Goal: Information Seeking & Learning: Learn about a topic

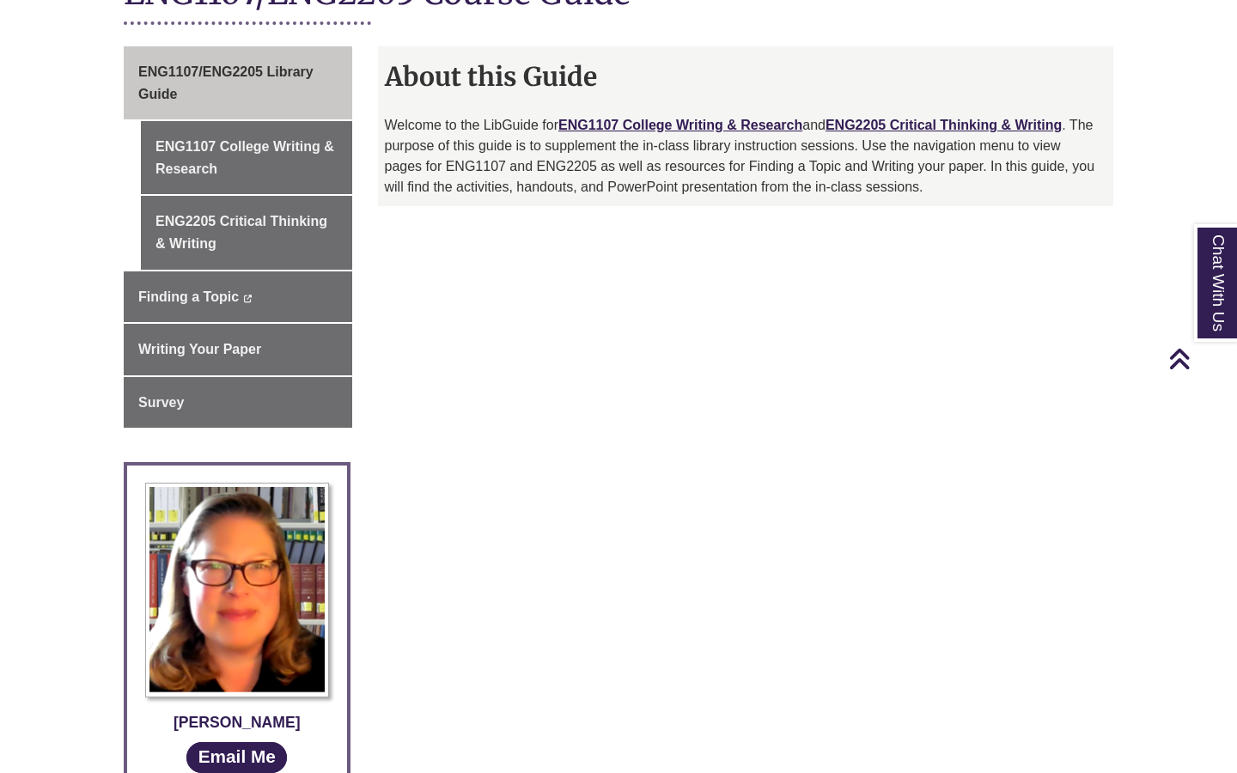
scroll to position [434, 0]
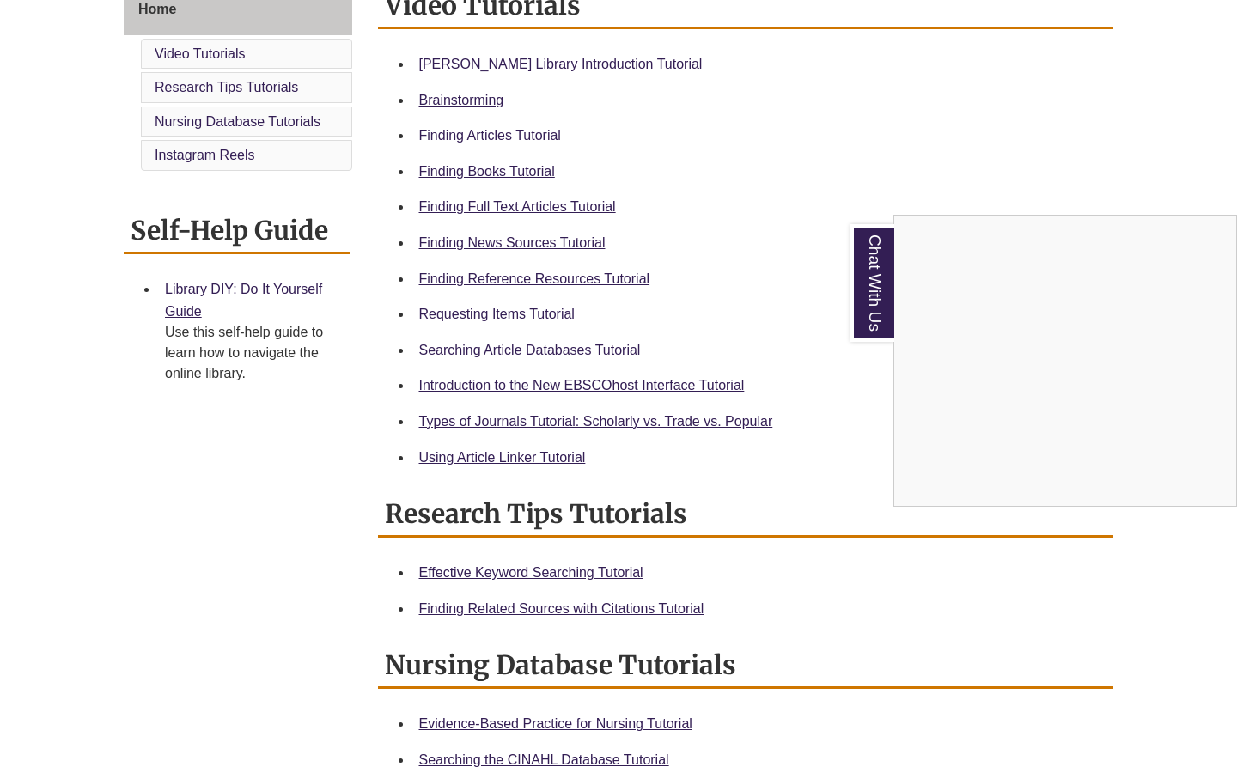
scroll to position [471, 0]
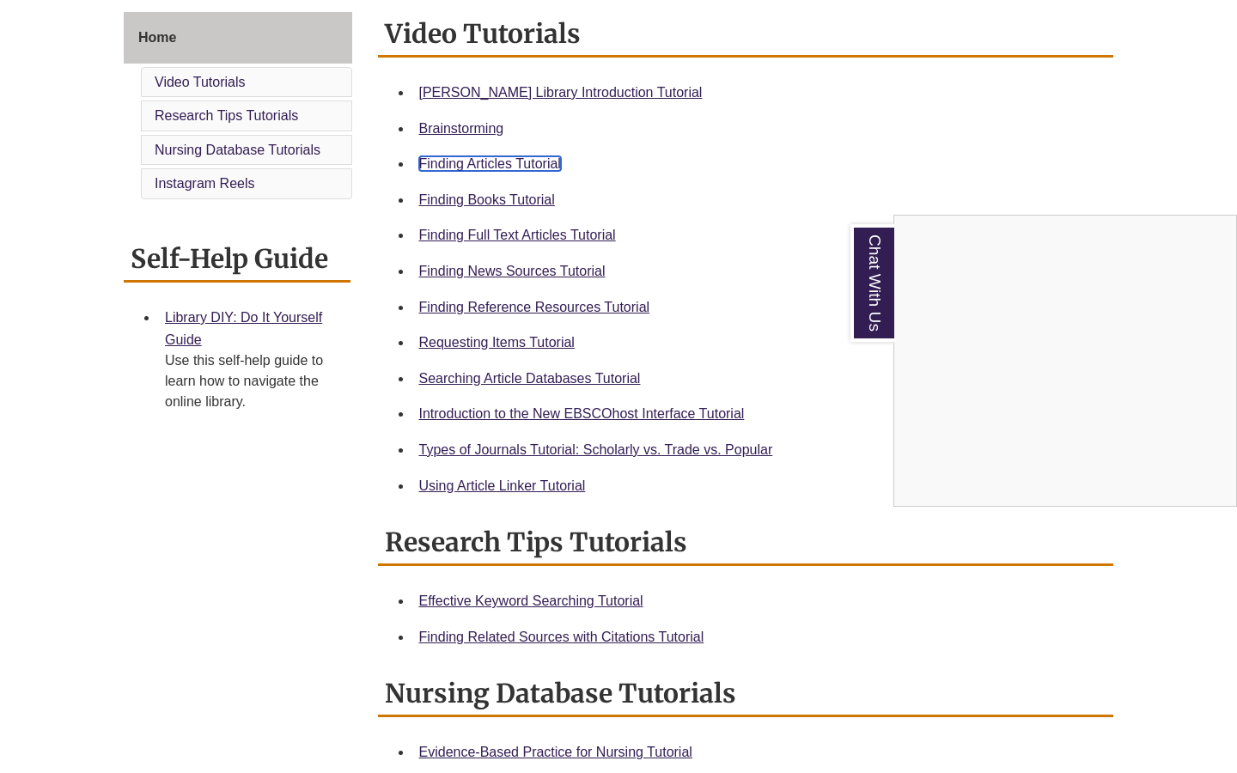
click at [477, 164] on link "Finding Articles Tutorial" at bounding box center [490, 163] width 142 height 15
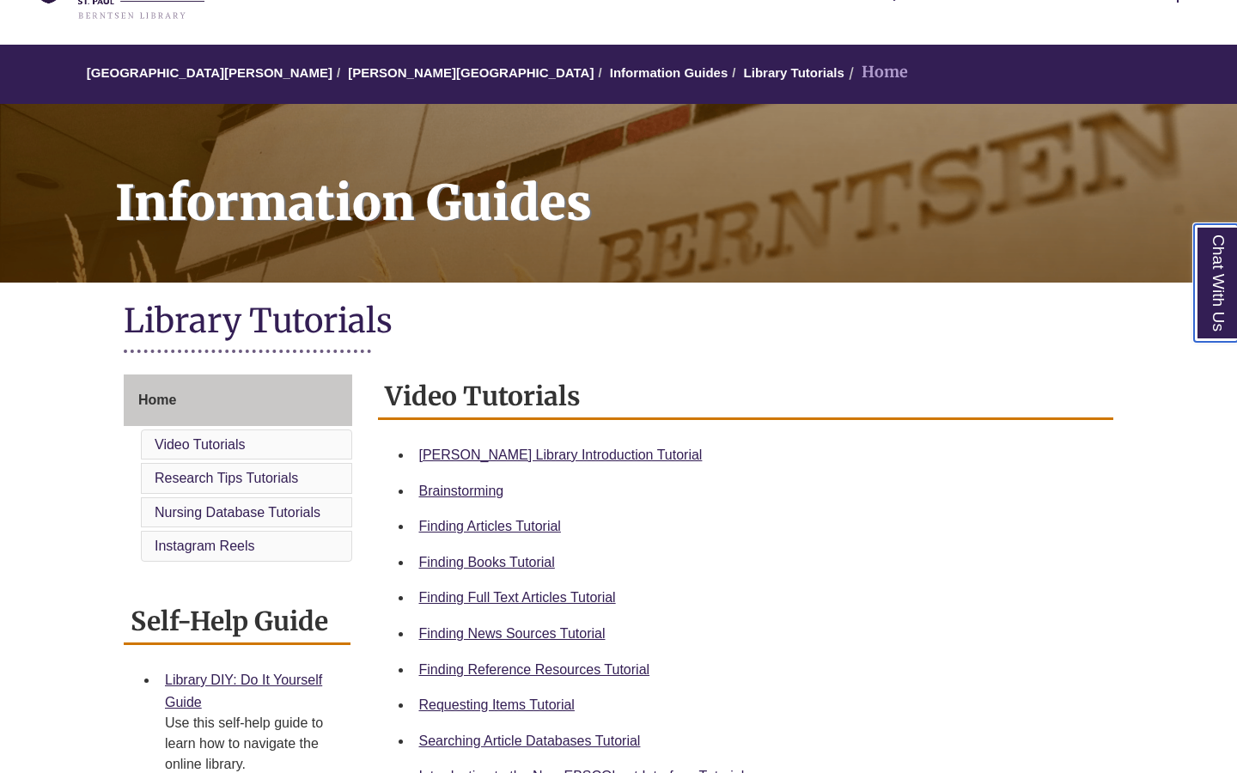
scroll to position [0, 0]
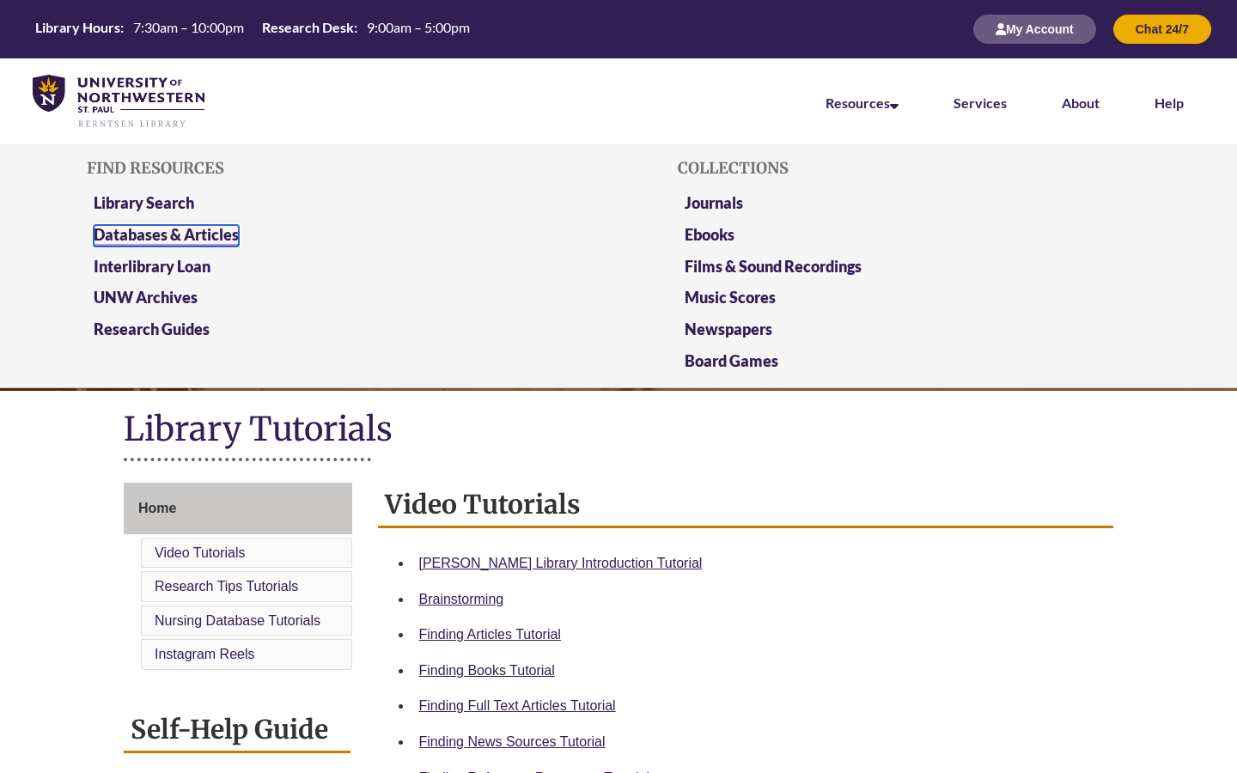
click at [211, 234] on link "Databases & Articles" at bounding box center [166, 235] width 145 height 21
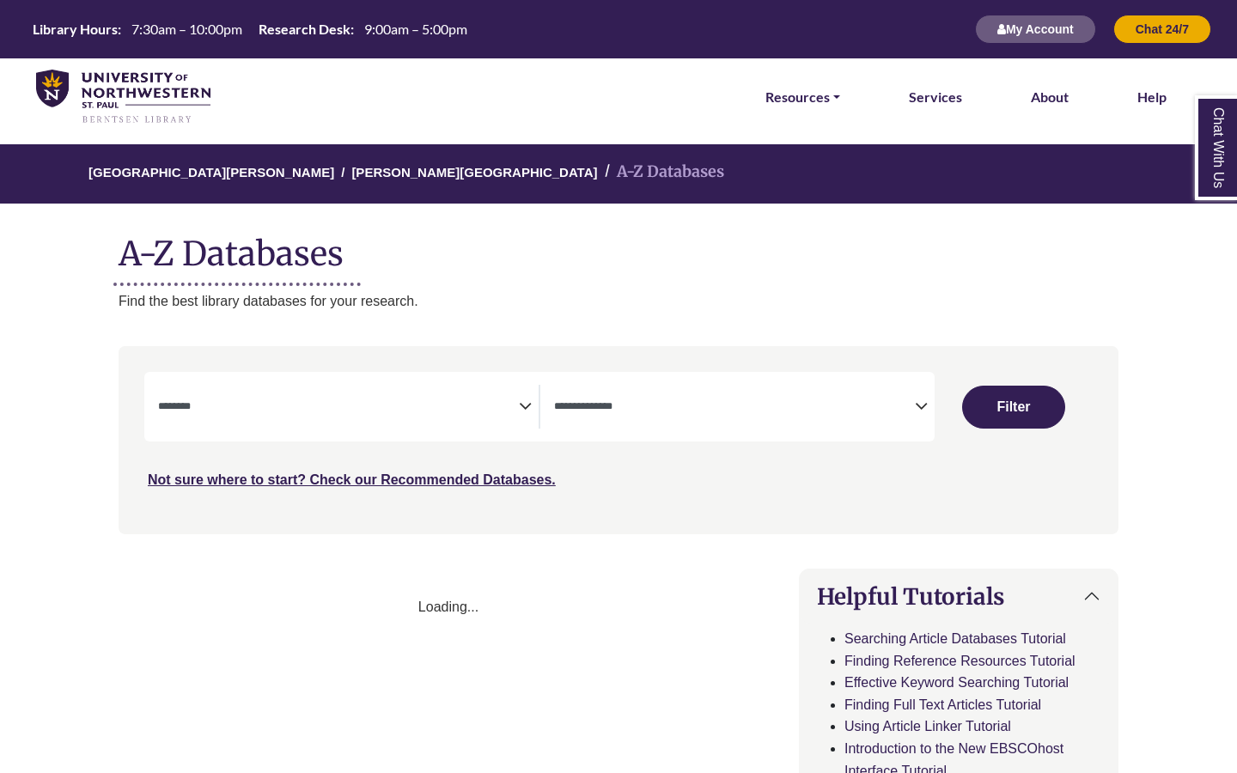
select select "Database Subject Filter"
select select "Database Types Filter"
select select "Database Subject Filter"
select select "Database Types Filter"
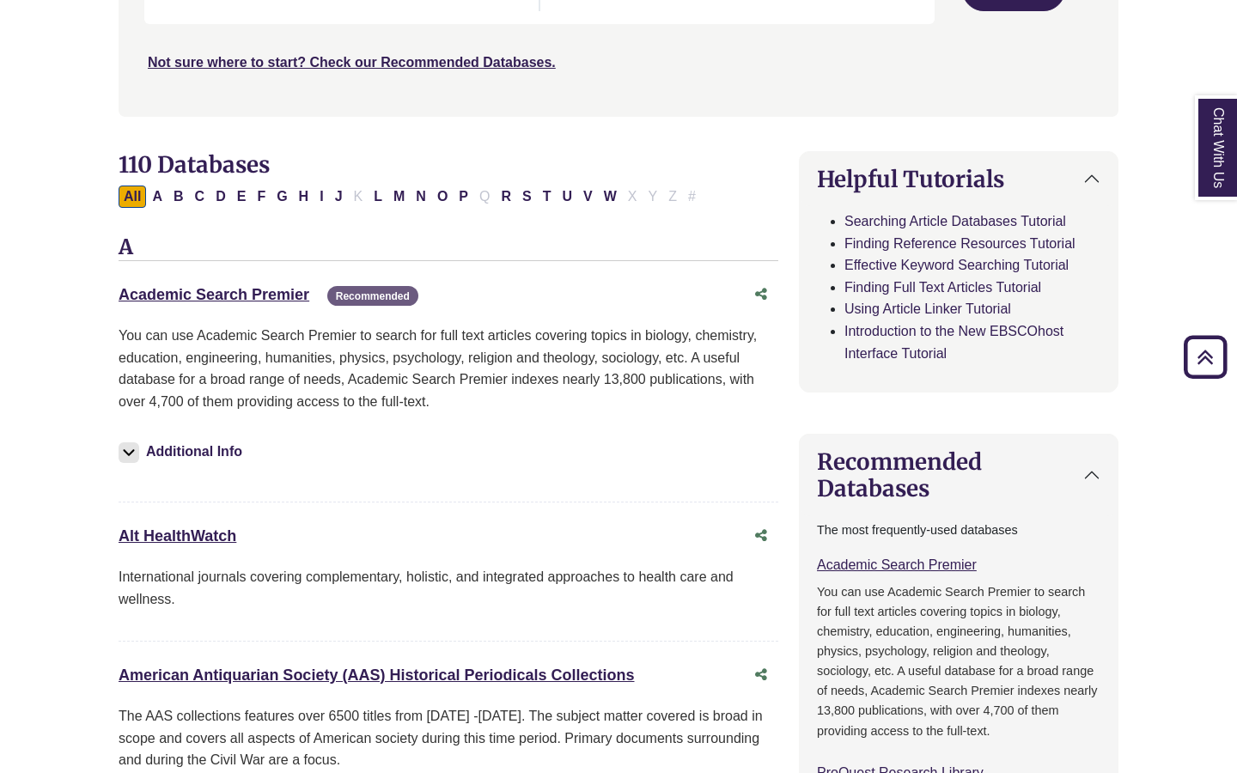
scroll to position [416, 0]
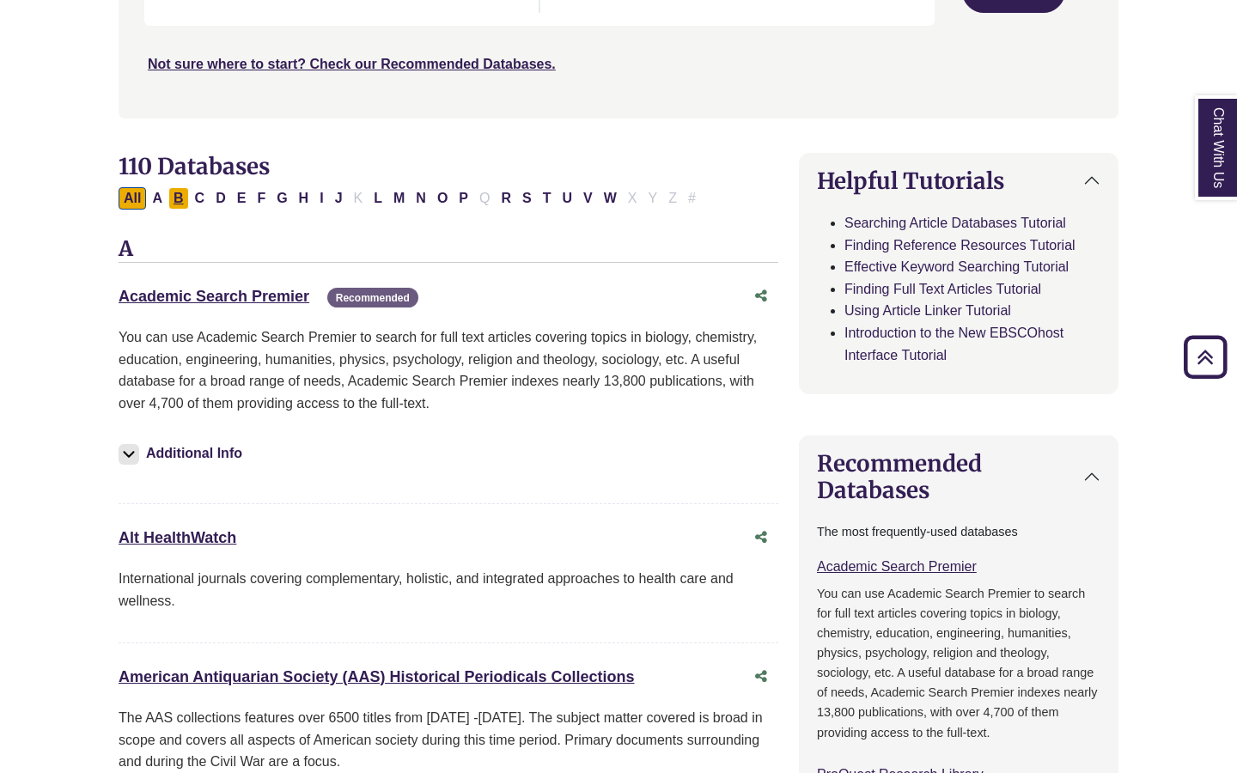
click at [179, 199] on button "B" at bounding box center [178, 198] width 21 height 22
select select "Database Subject Filter"
select select "Database Types Filter"
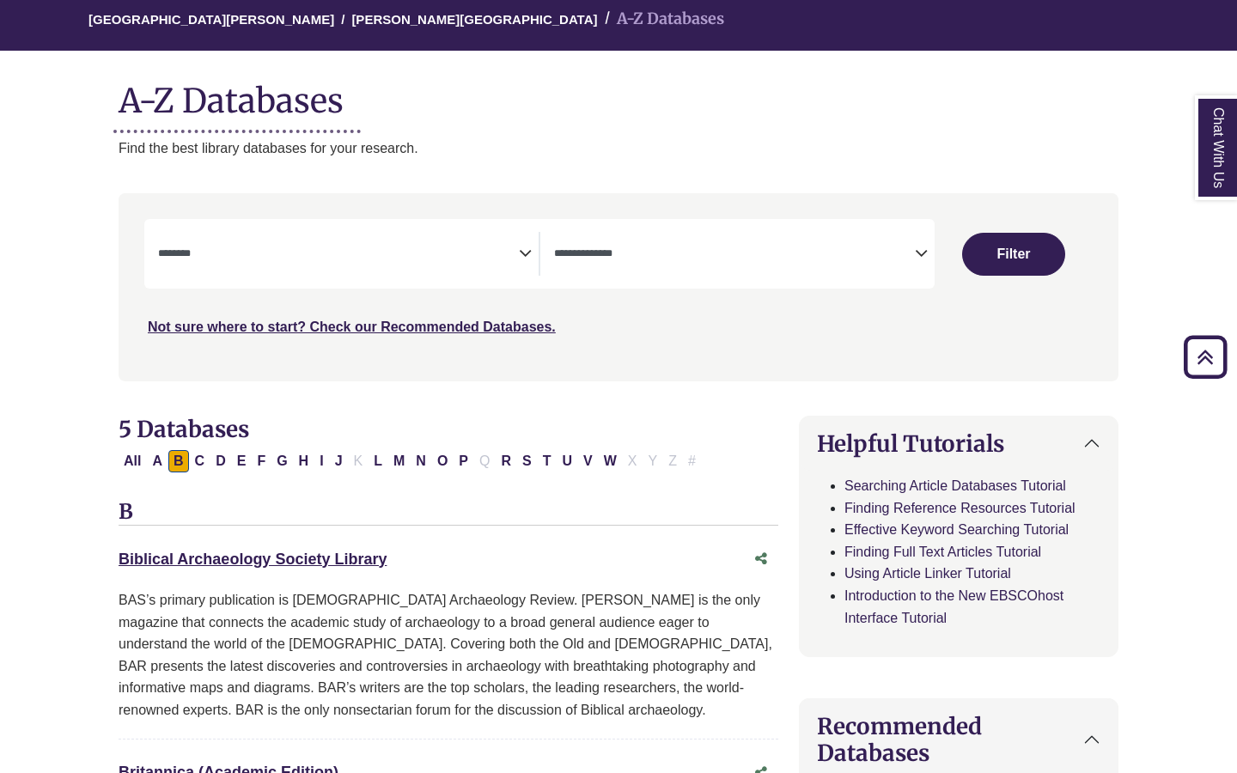
scroll to position [122, 0]
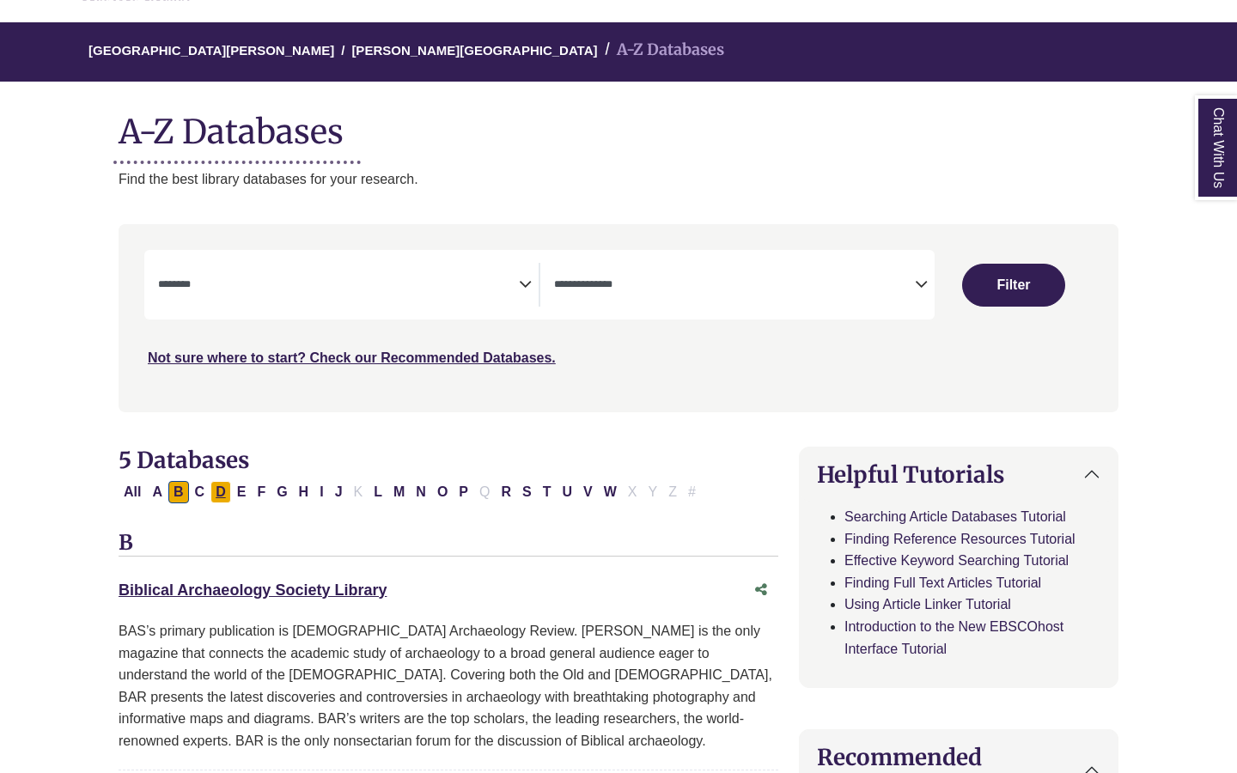
click at [218, 498] on button "D" at bounding box center [220, 492] width 21 height 22
select select "Database Subject Filter"
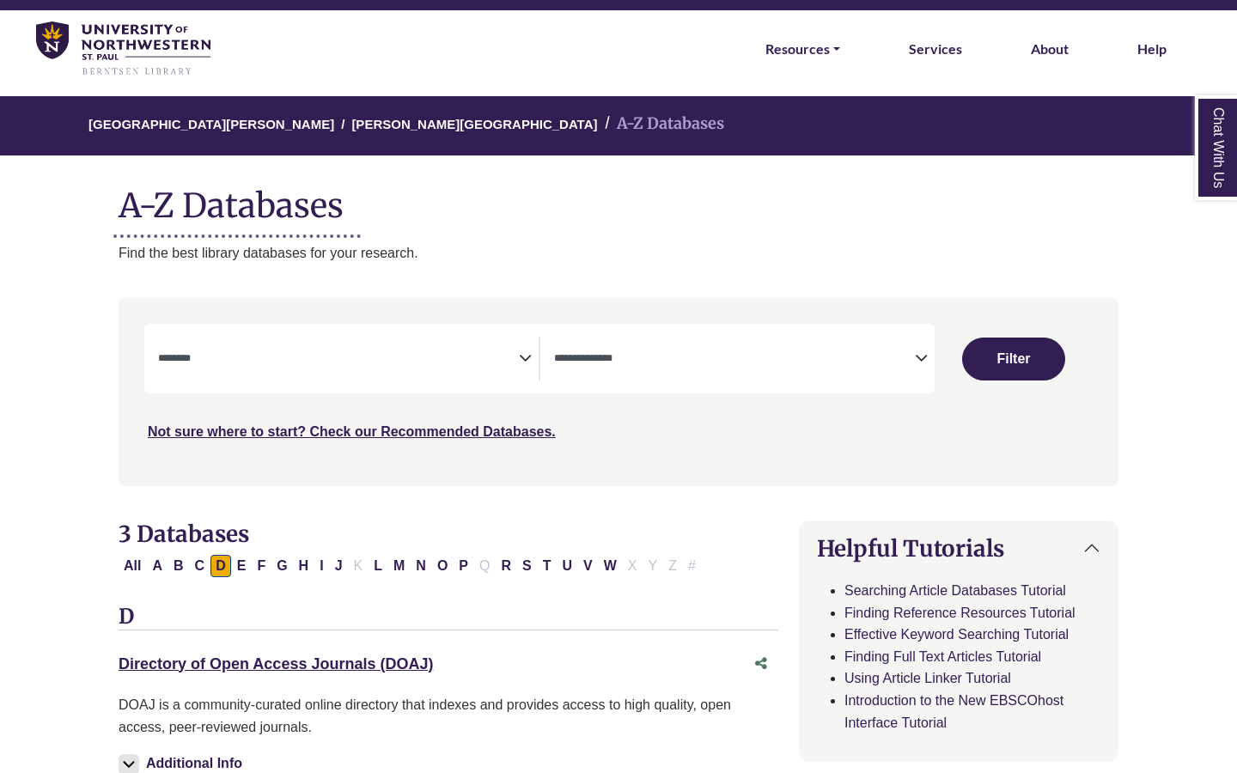
scroll to position [61, 0]
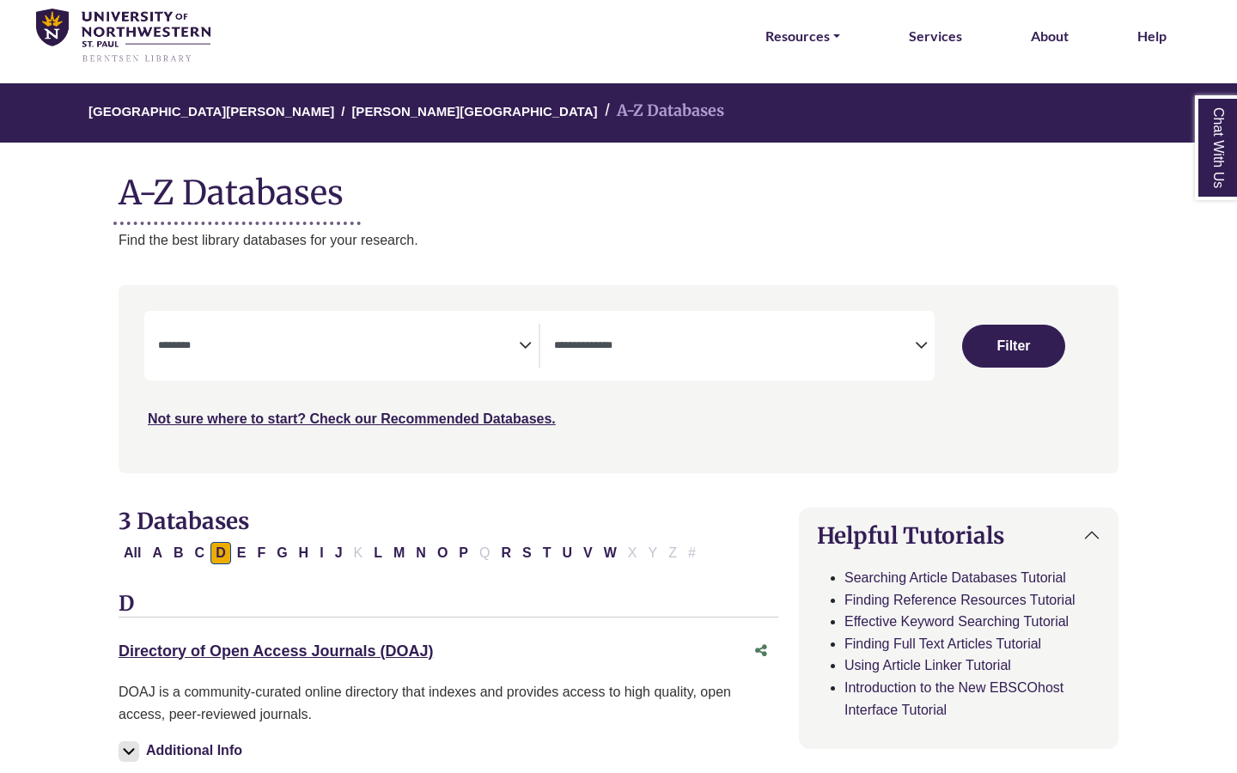
click at [405, 341] on textarea "Search" at bounding box center [338, 347] width 361 height 14
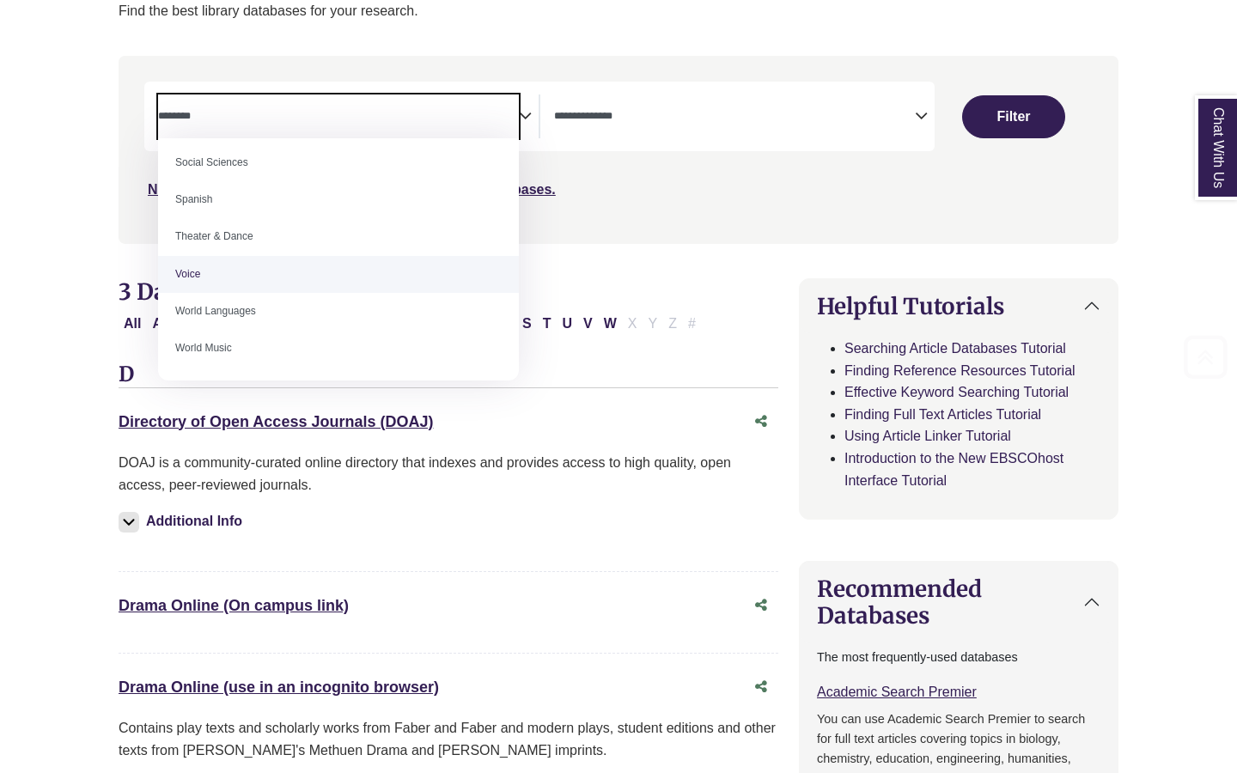
scroll to position [337, 0]
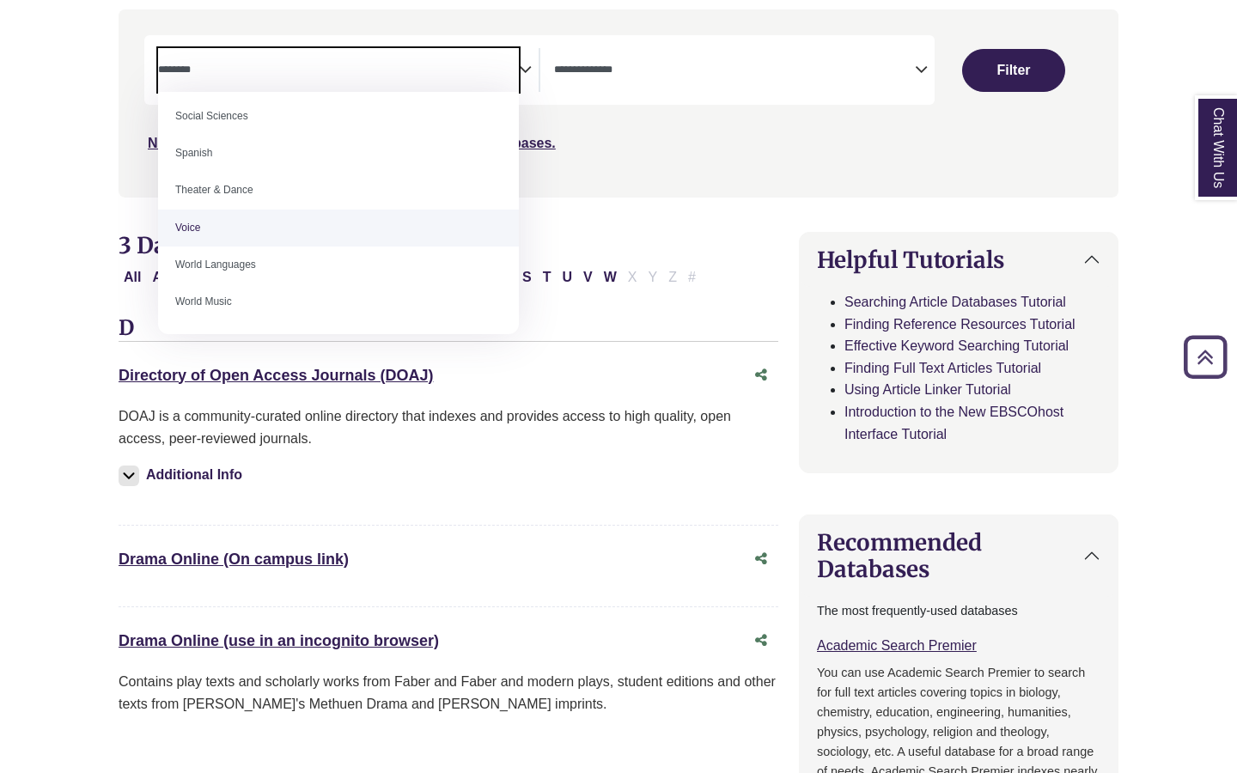
click at [453, 408] on div "DOAJ is a community-curated online directory that indexes and provides access t…" at bounding box center [449, 427] width 660 height 44
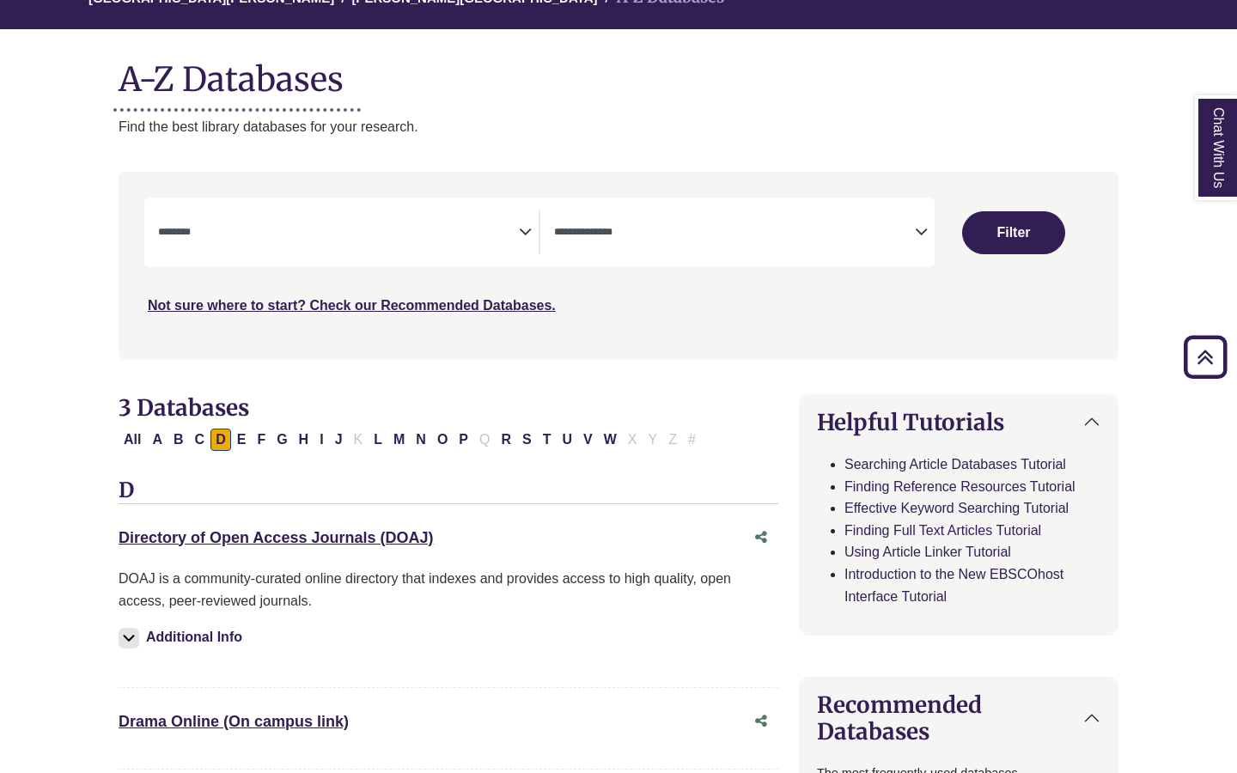
scroll to position [112, 0]
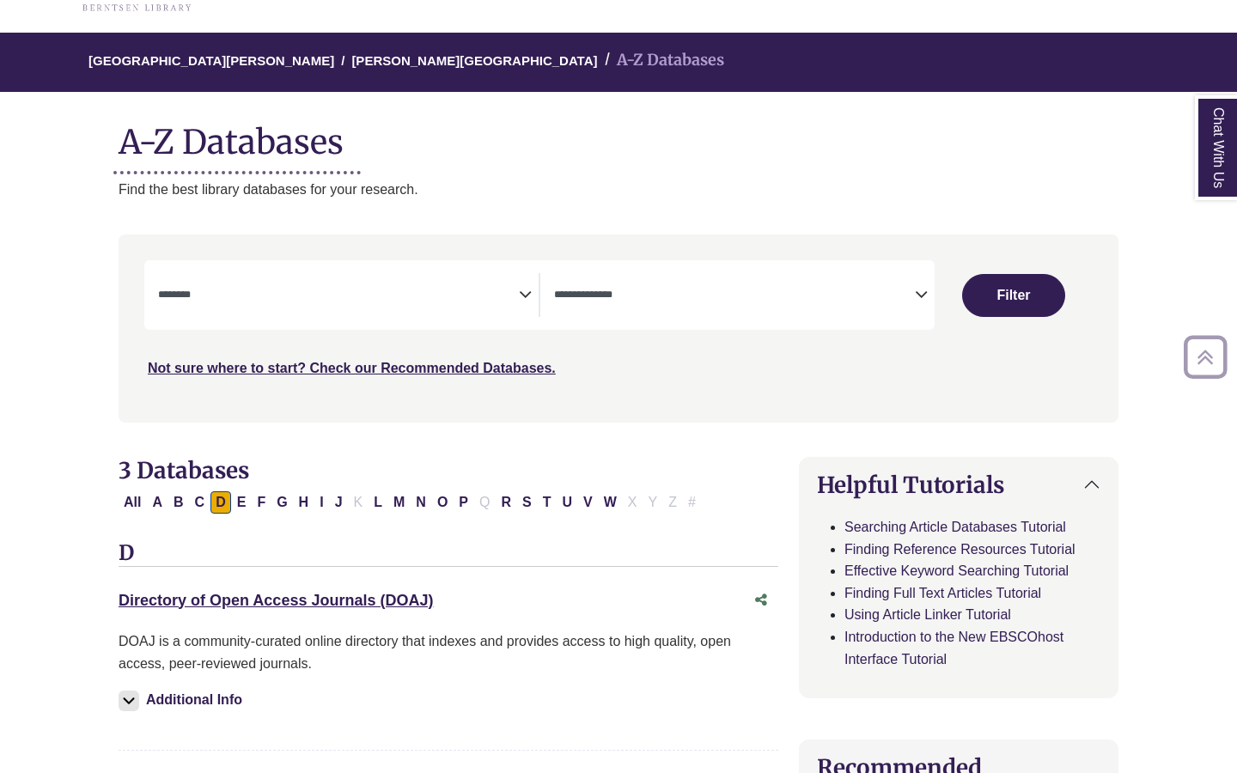
click at [672, 296] on textarea "Search" at bounding box center [734, 296] width 361 height 14
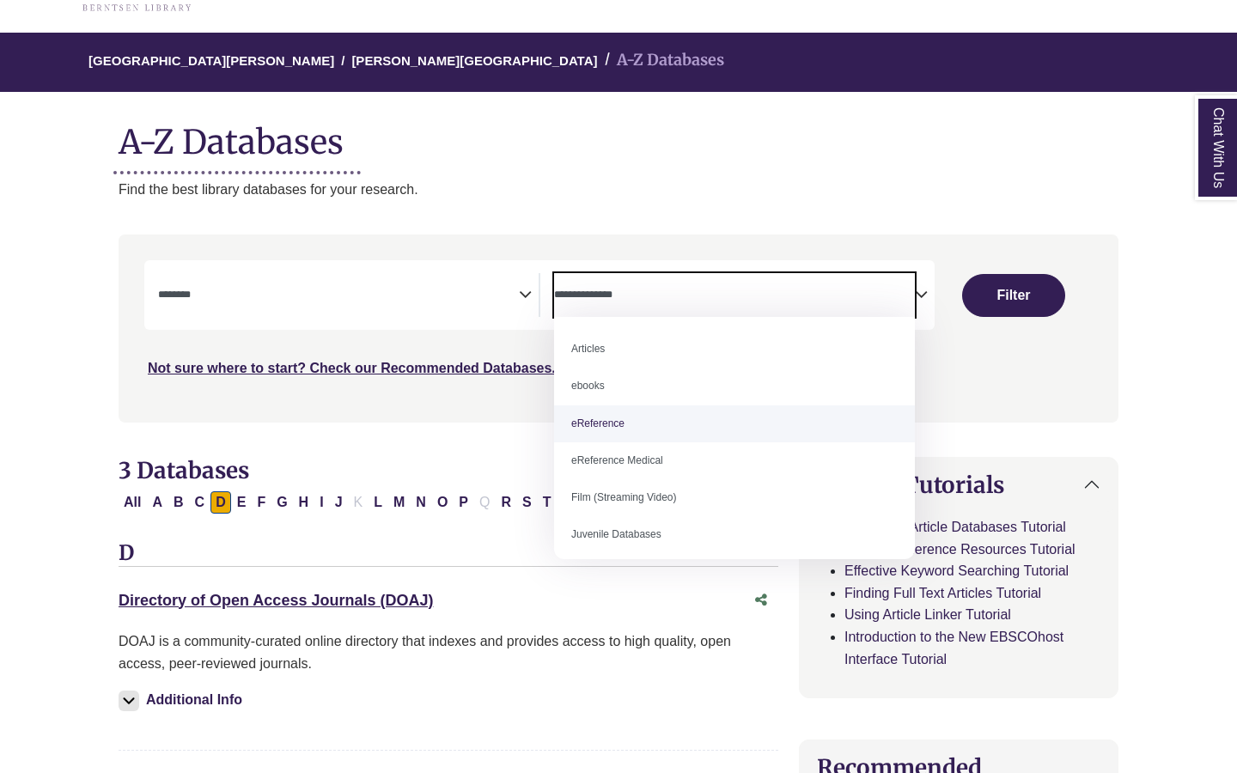
select select "*****"
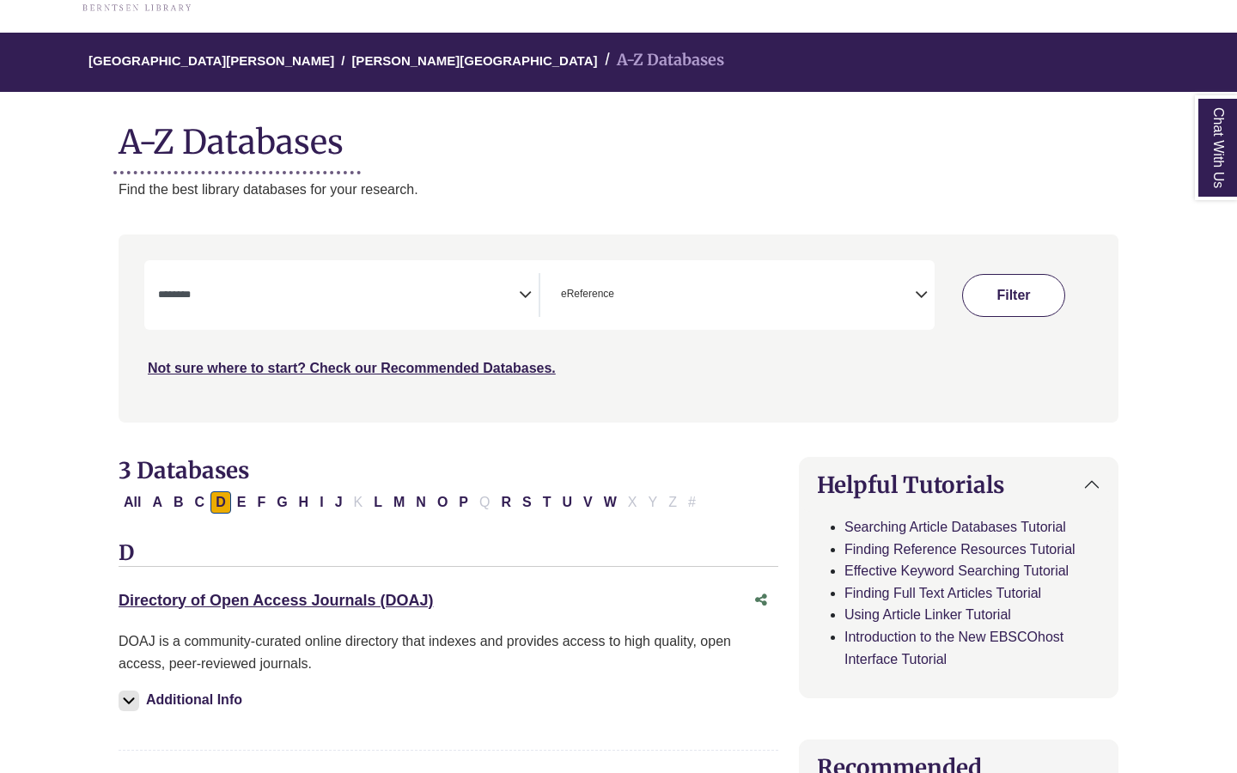
click at [995, 311] on button "Filter" at bounding box center [1013, 295] width 103 height 43
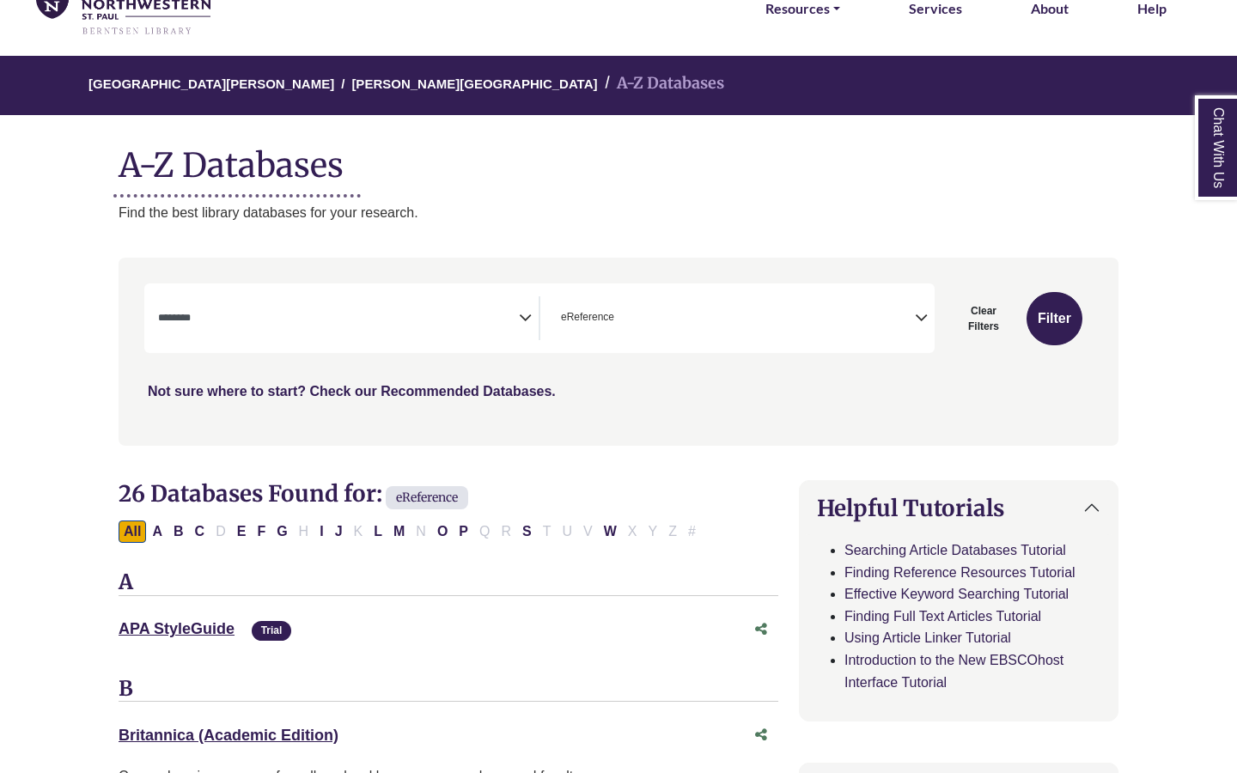
scroll to position [89, 0]
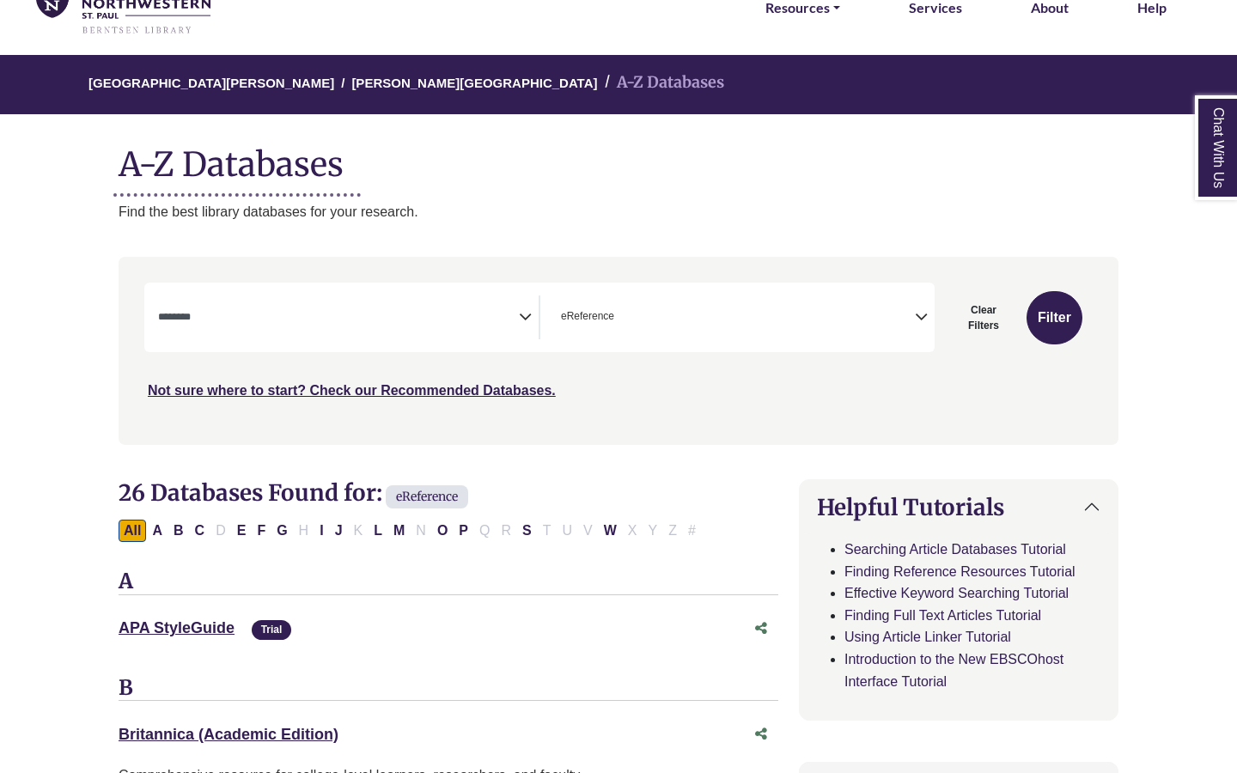
click at [524, 319] on icon "Search filters" at bounding box center [525, 314] width 13 height 26
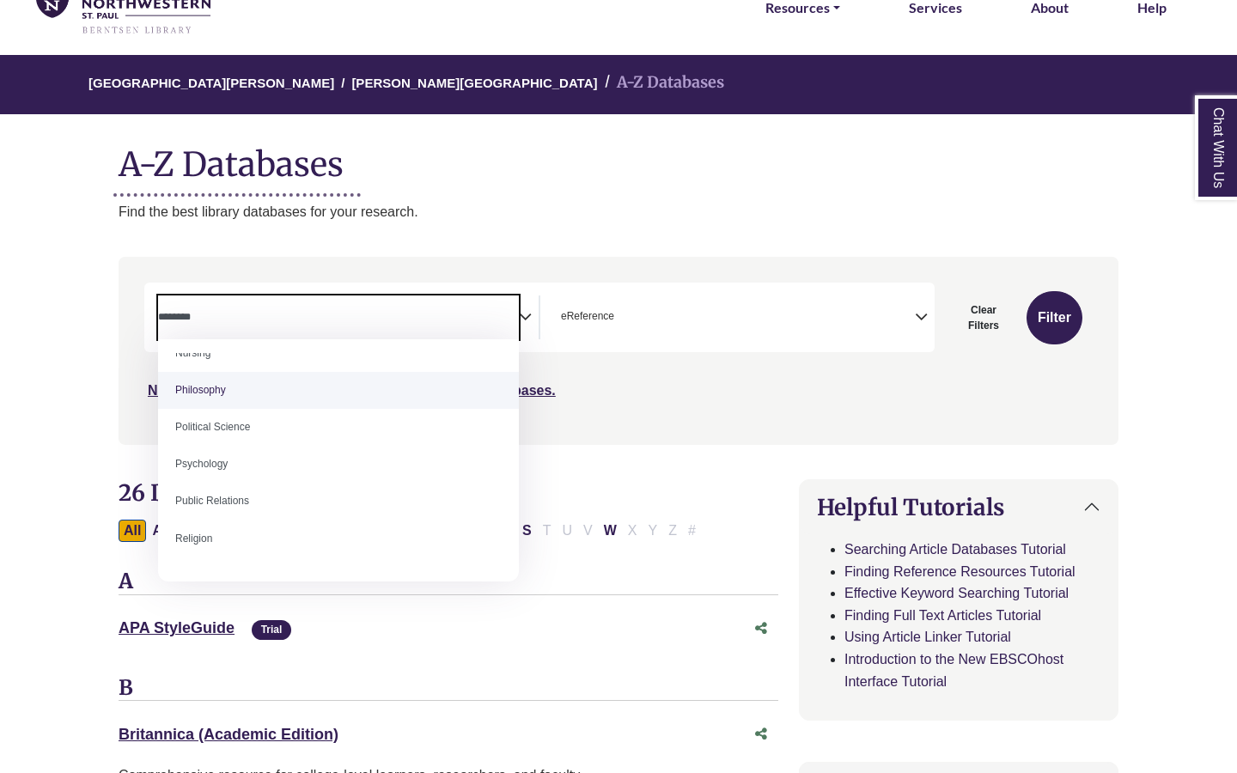
scroll to position [1283, 0]
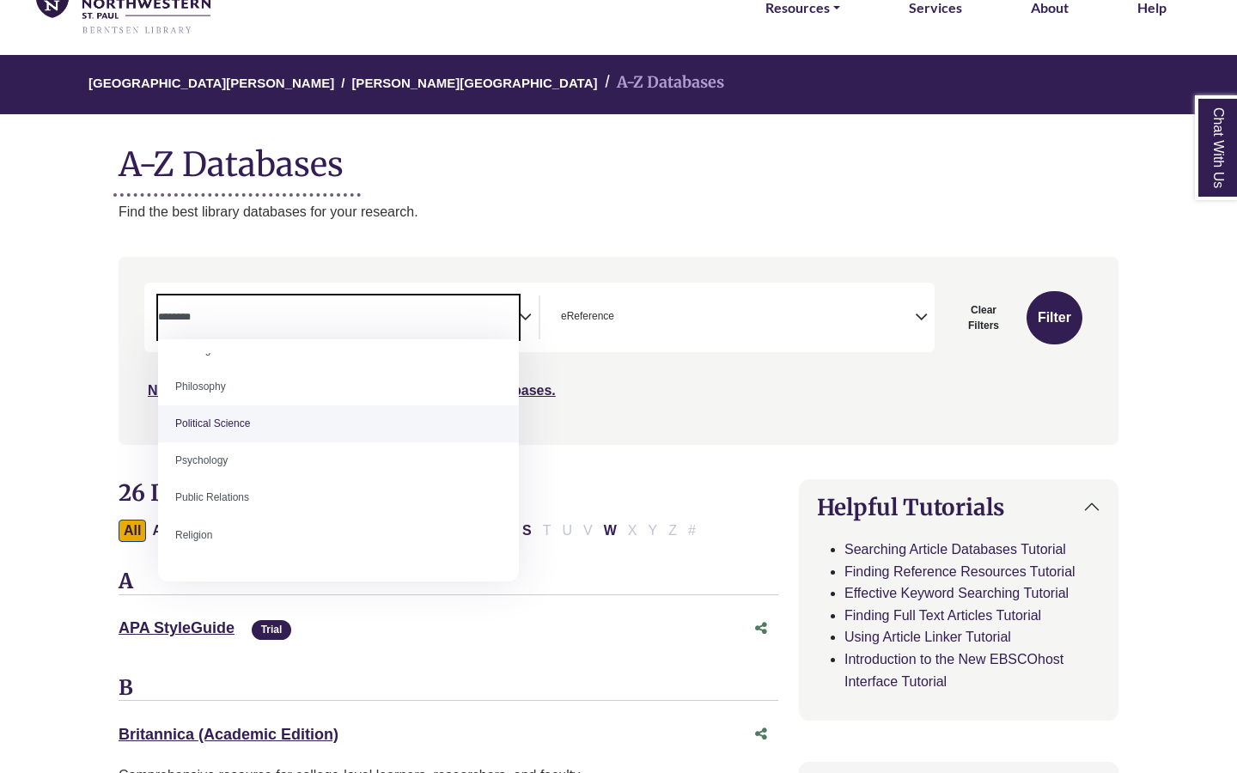
select select "******"
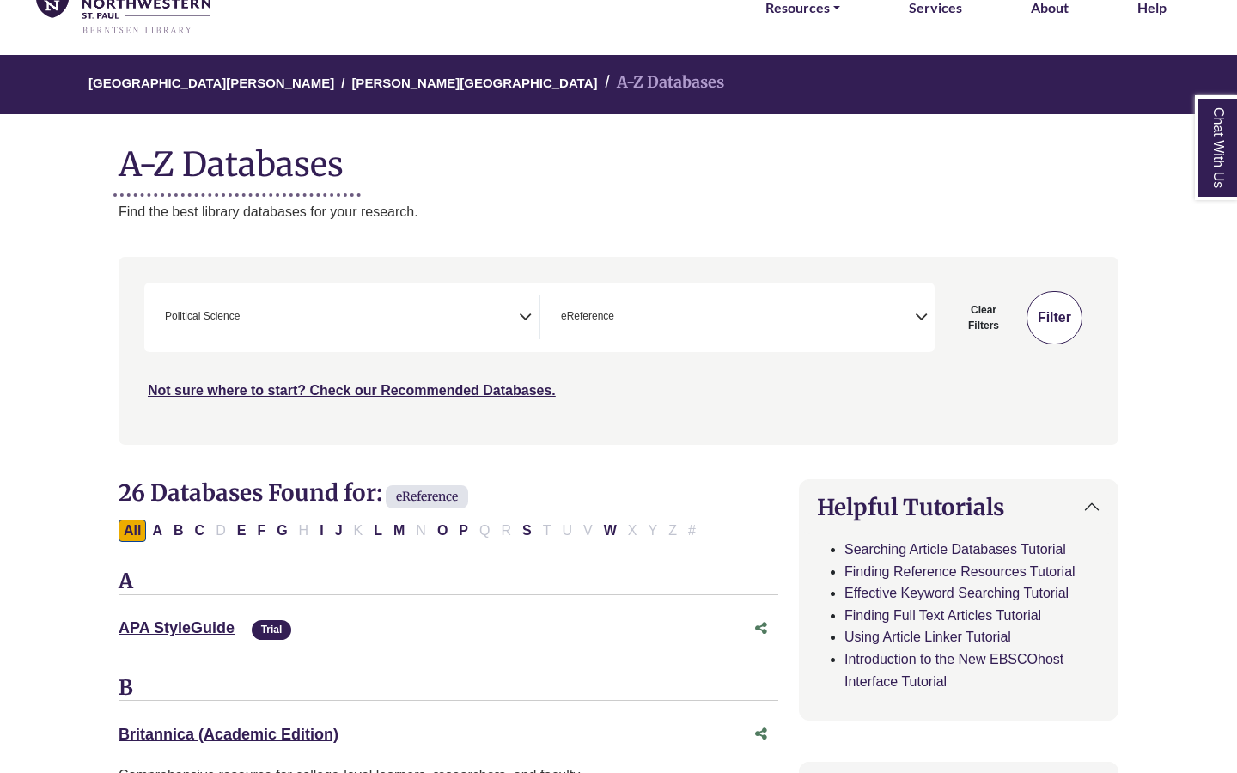
click at [1066, 313] on button "Filter" at bounding box center [1054, 317] width 56 height 53
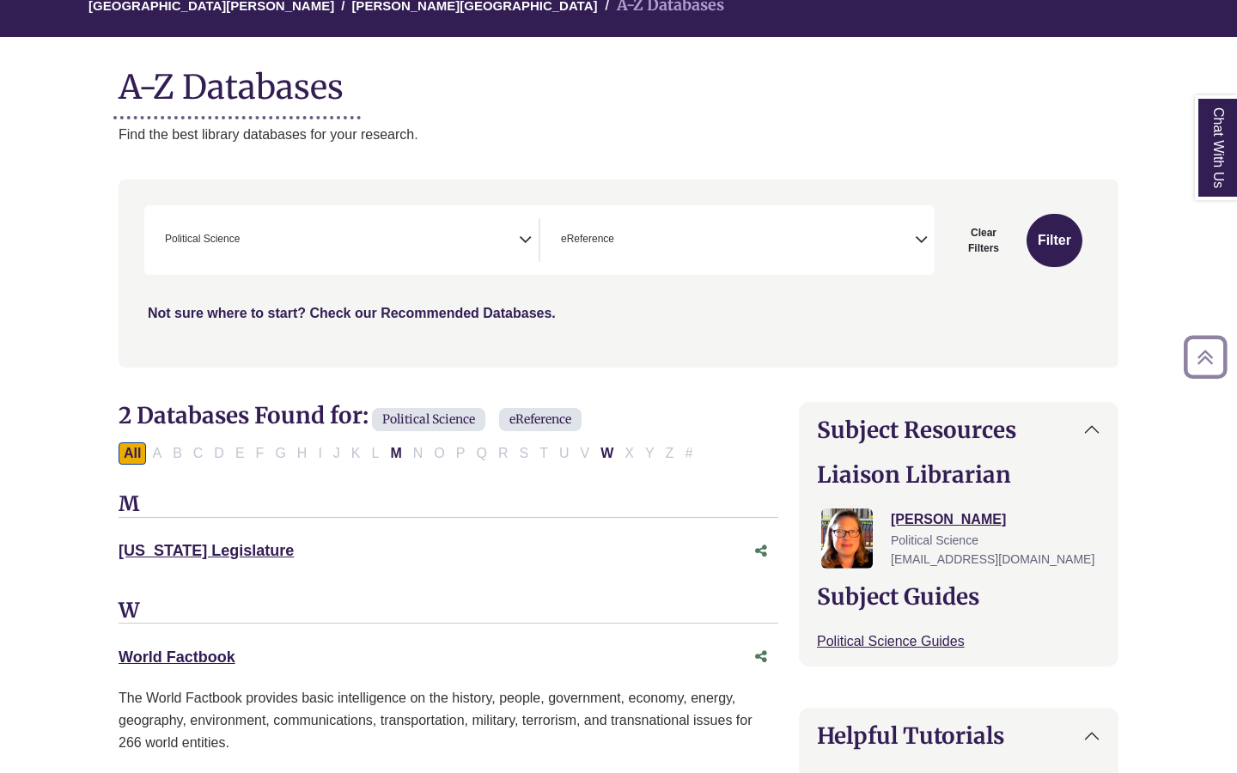
scroll to position [131, 0]
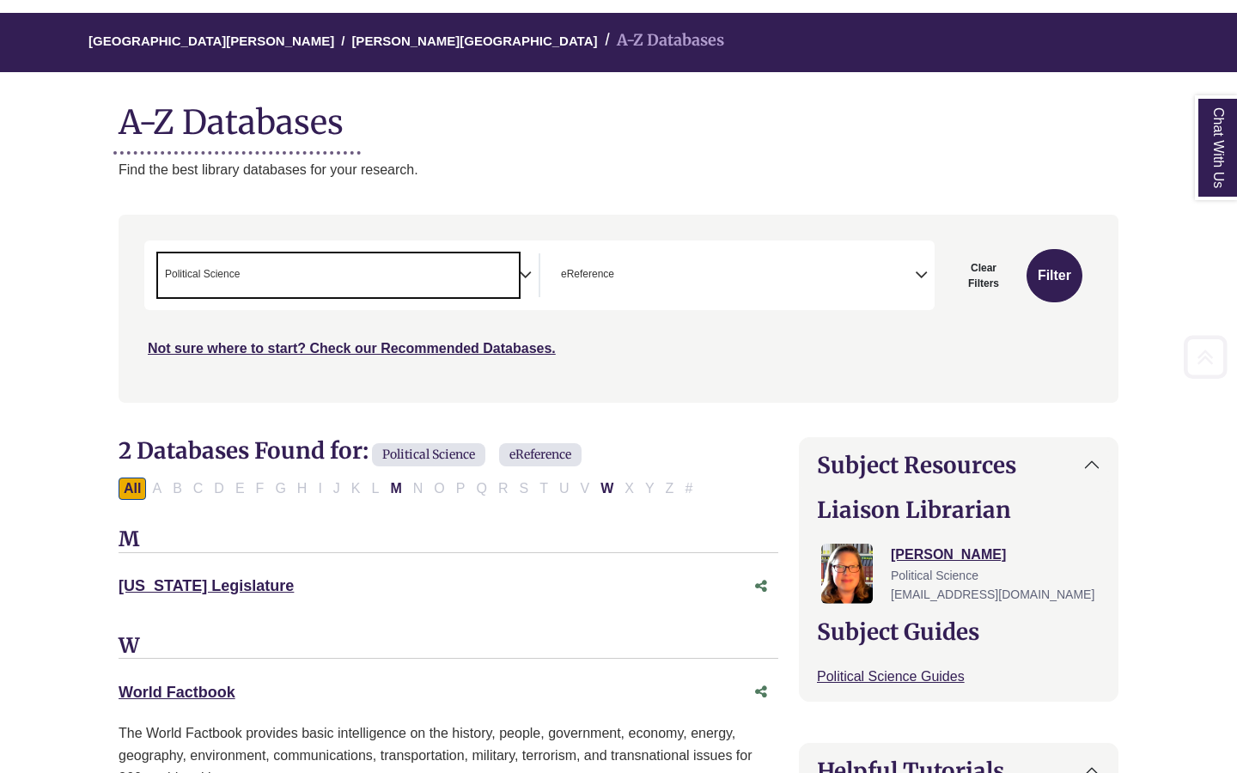
click at [508, 284] on span "× Political Science" at bounding box center [338, 275] width 361 height 44
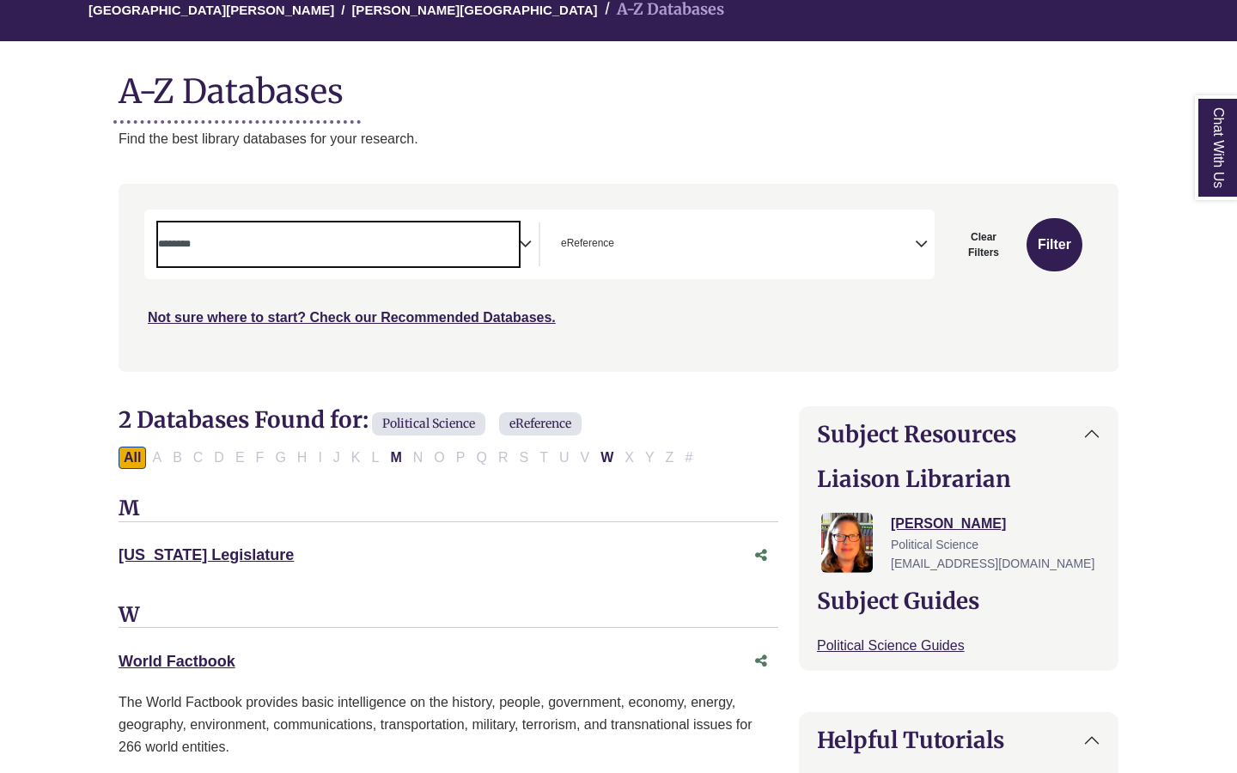
scroll to position [174, 0]
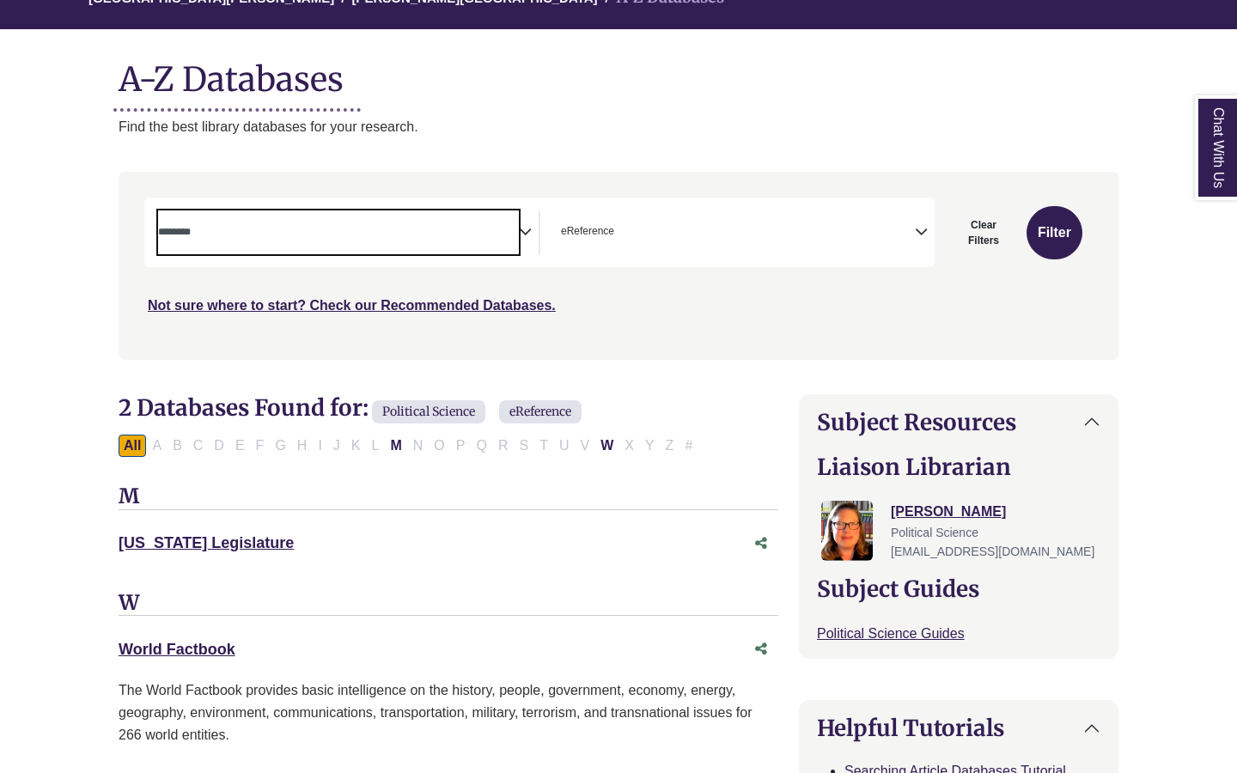
click at [475, 229] on textarea "Search" at bounding box center [338, 234] width 361 height 14
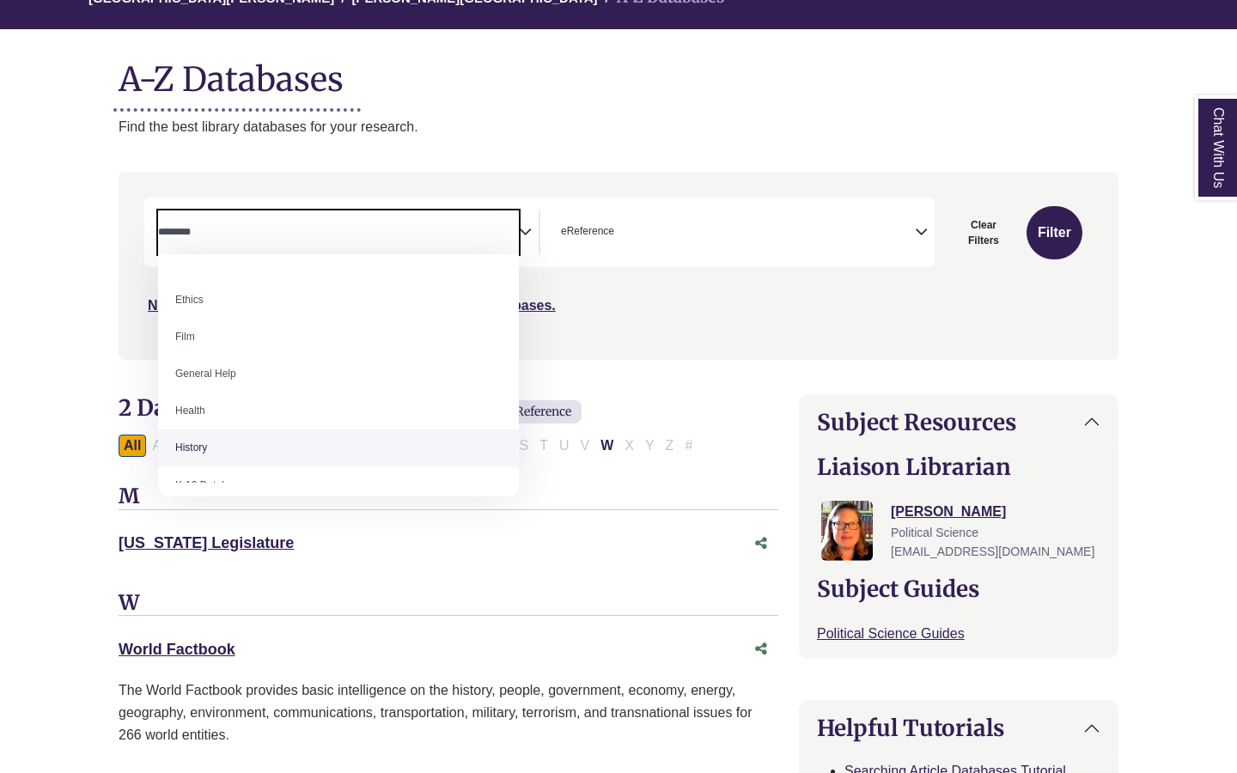
scroll to position [671, 0]
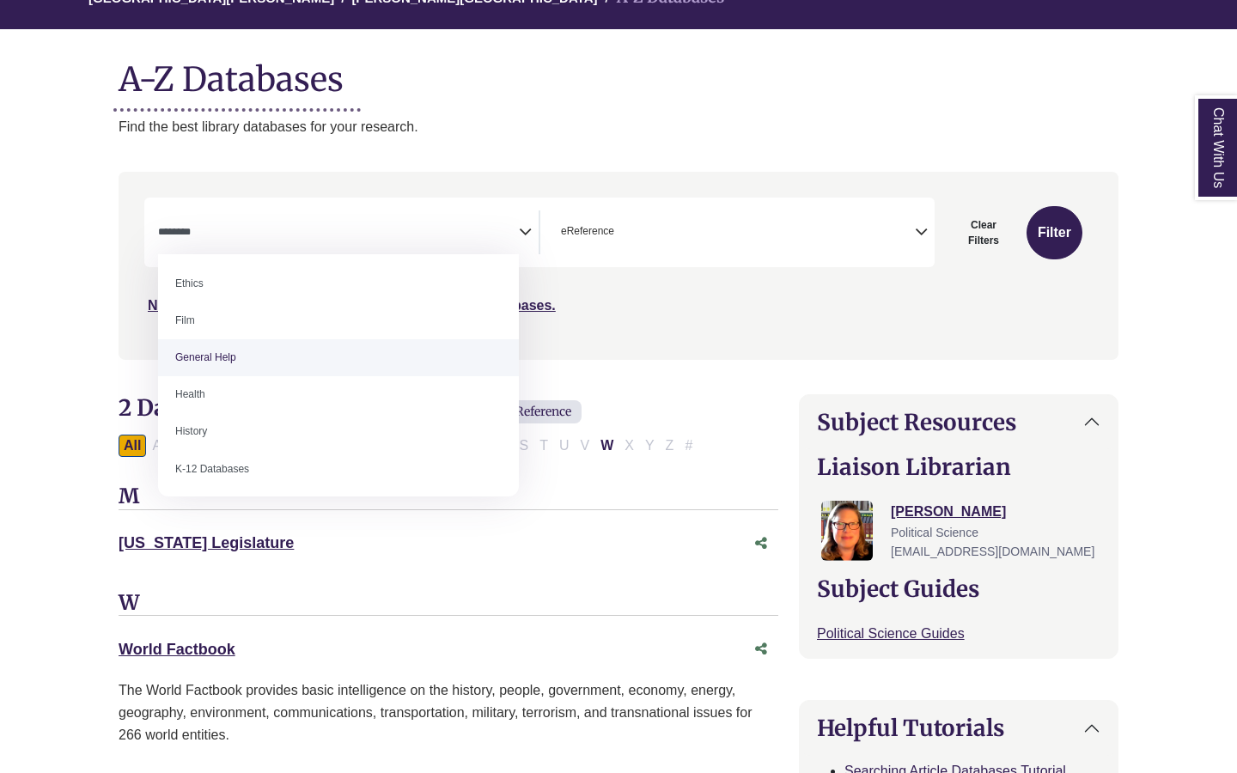
select select "*****"
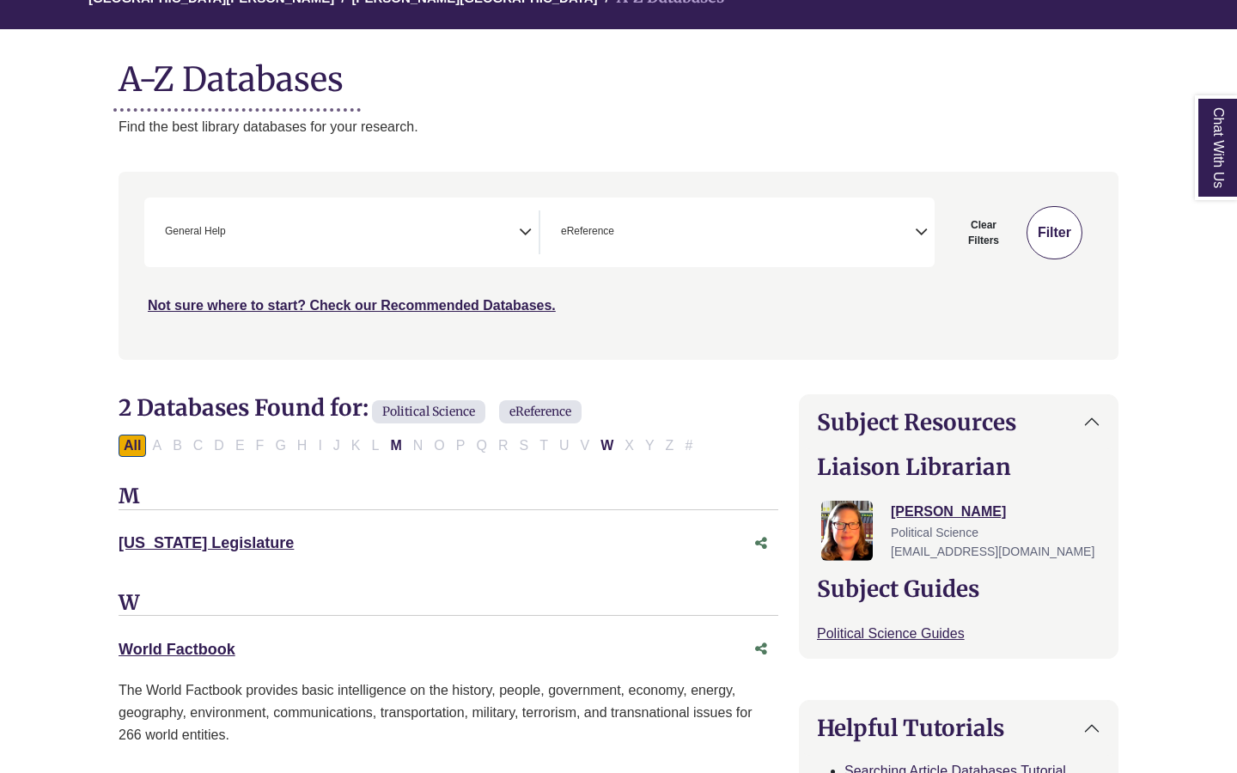
click at [1055, 234] on button "Filter" at bounding box center [1054, 232] width 56 height 53
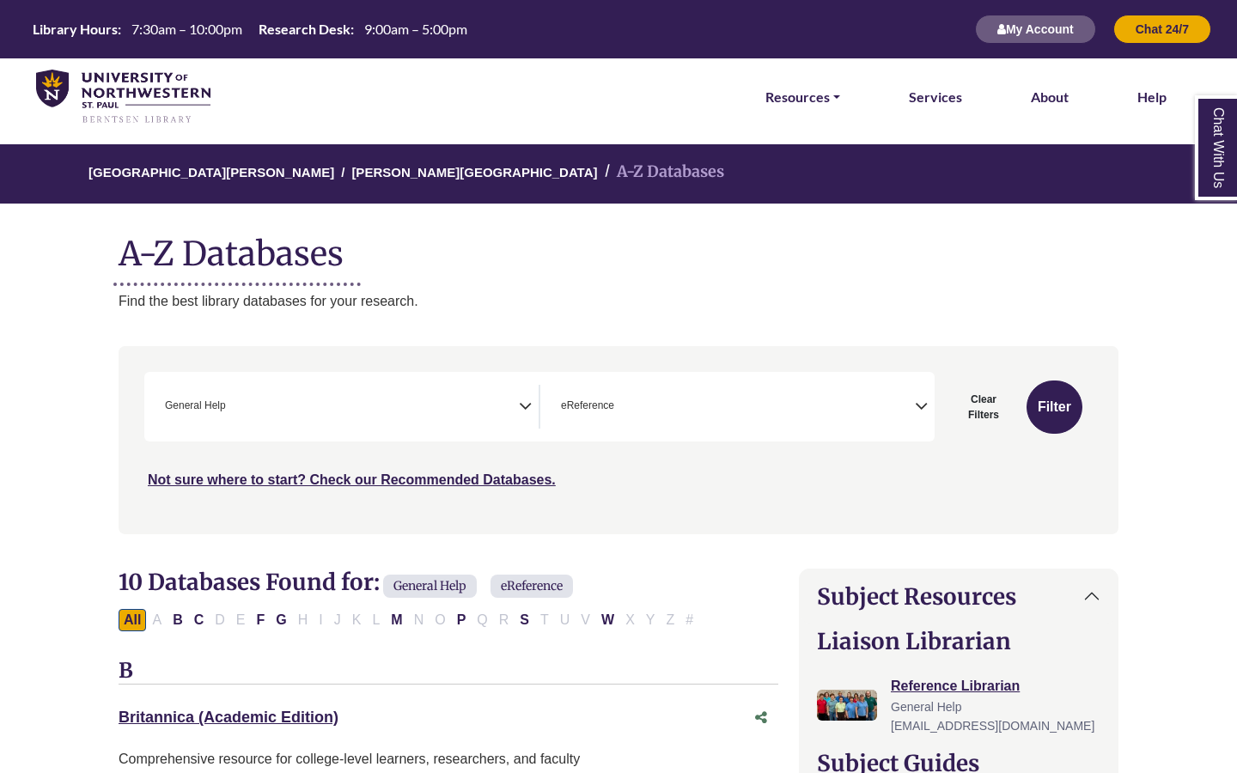
click at [589, 623] on div "All A B C D E F G H I J K L M N O P Q R S T U V W X Y Z #" at bounding box center [409, 618] width 581 height 15
click at [582, 617] on div "All A B C D E F G H I J K L M N O P Q R S T U V W X Y Z #" at bounding box center [409, 618] width 581 height 15
click at [603, 617] on button "W" at bounding box center [607, 620] width 23 height 22
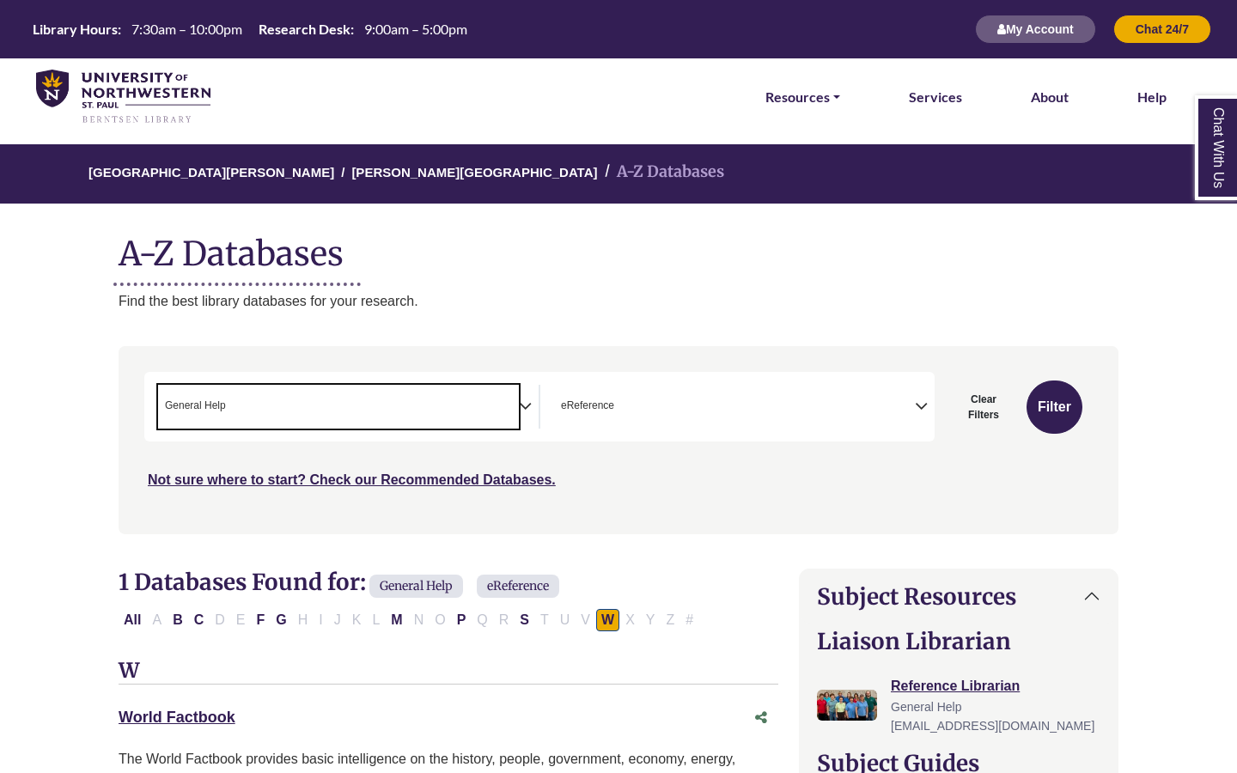
click at [490, 398] on span "× General Help" at bounding box center [338, 407] width 361 height 44
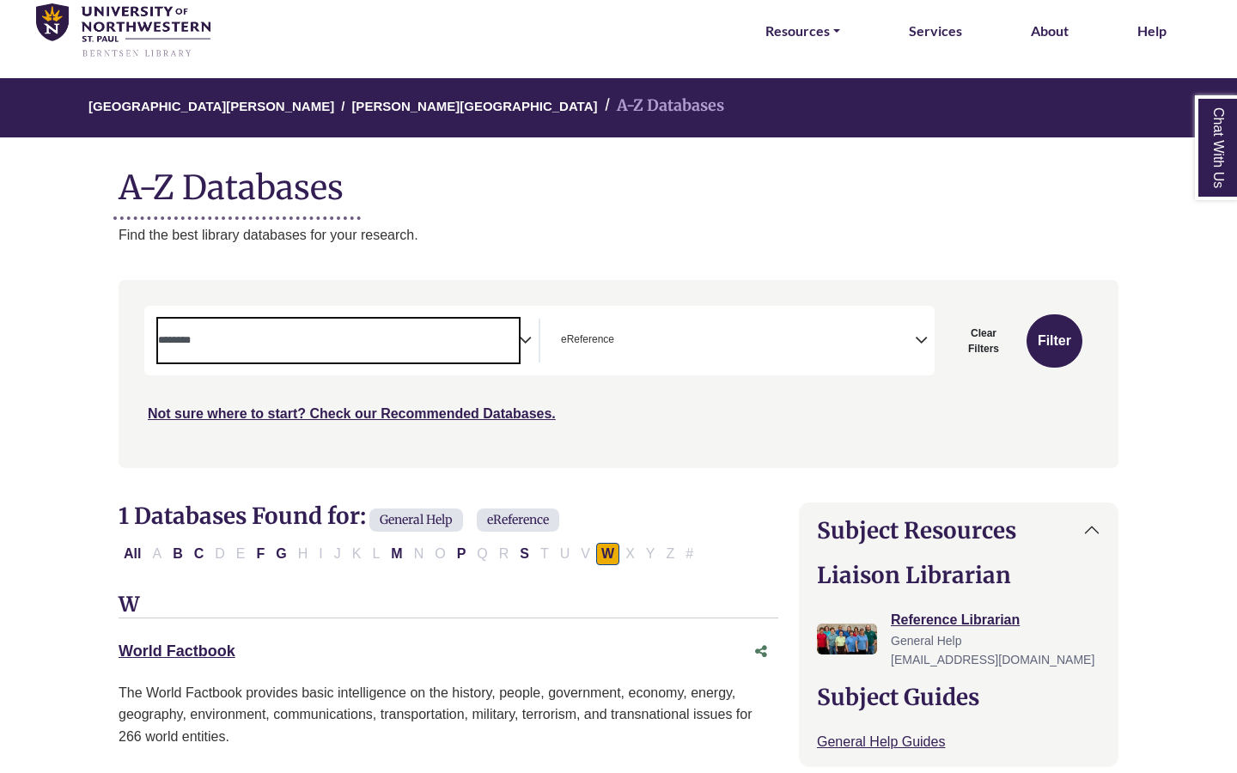
scroll to position [79, 0]
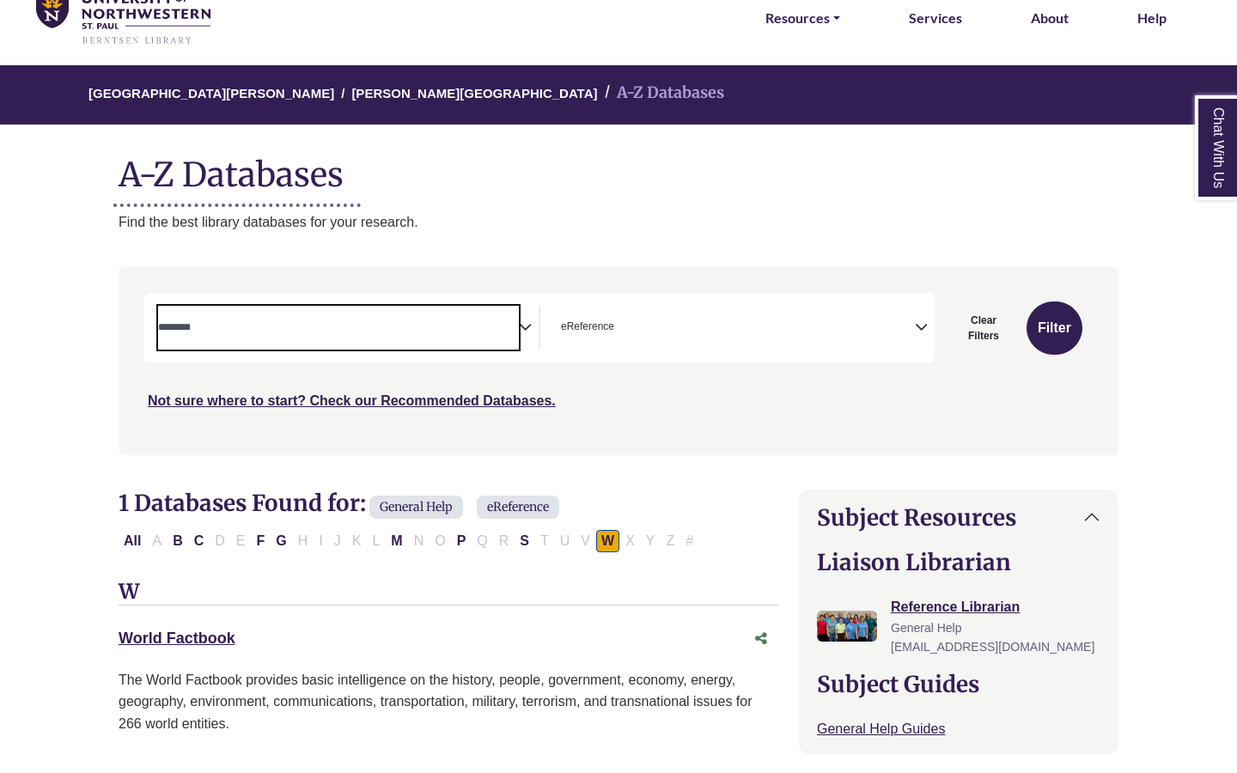
click at [502, 338] on span "Search filters" at bounding box center [338, 328] width 361 height 44
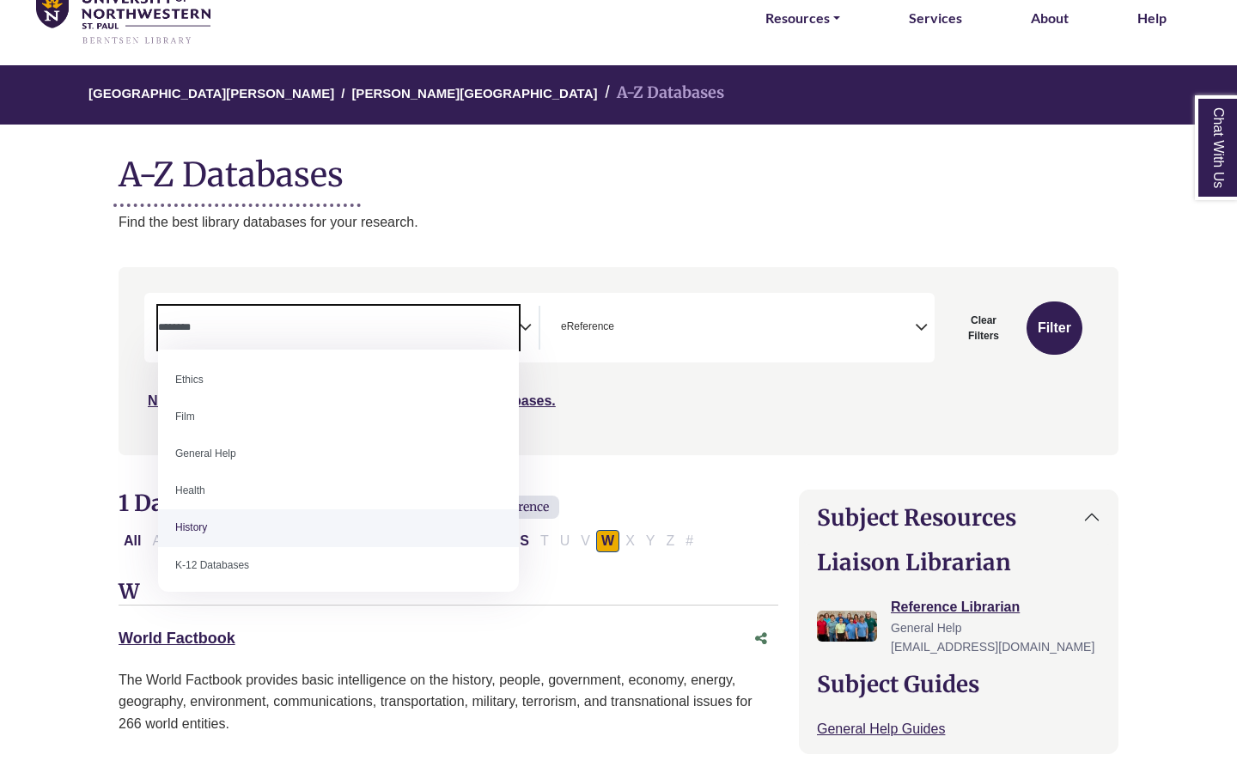
scroll to position [699, 0]
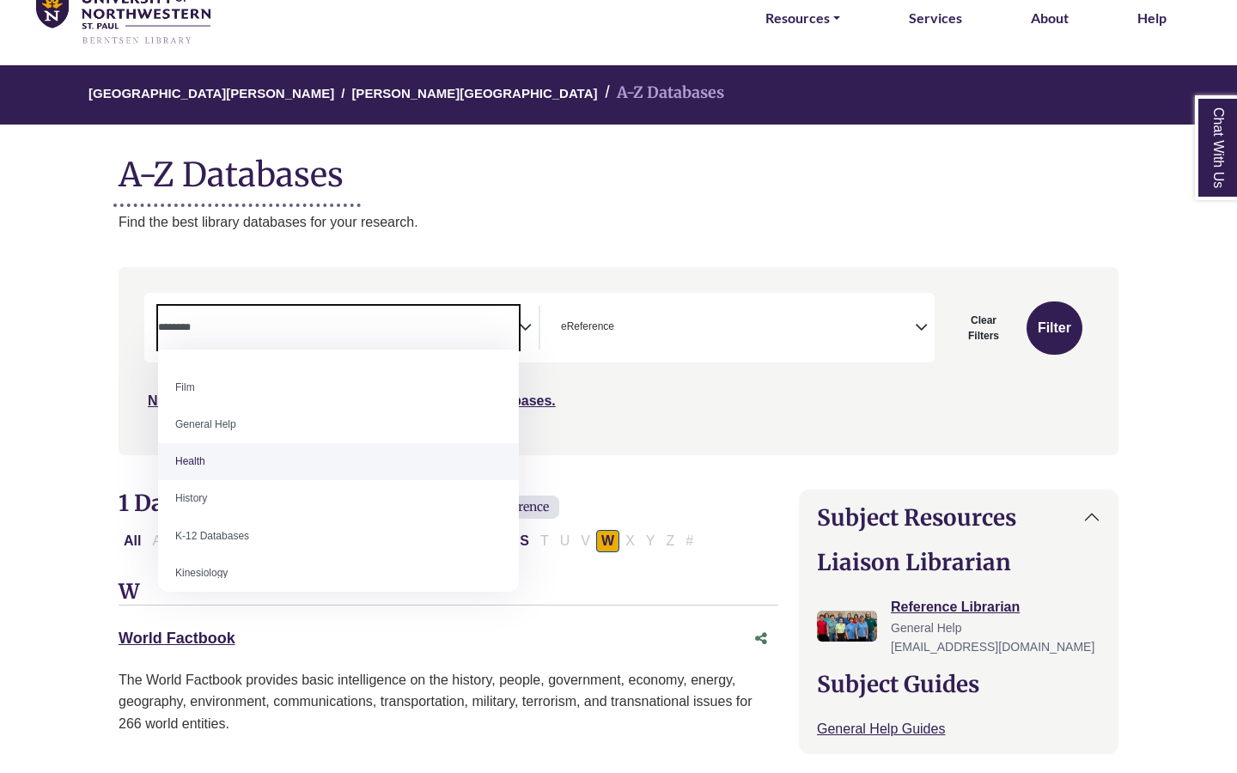
select select "*****"
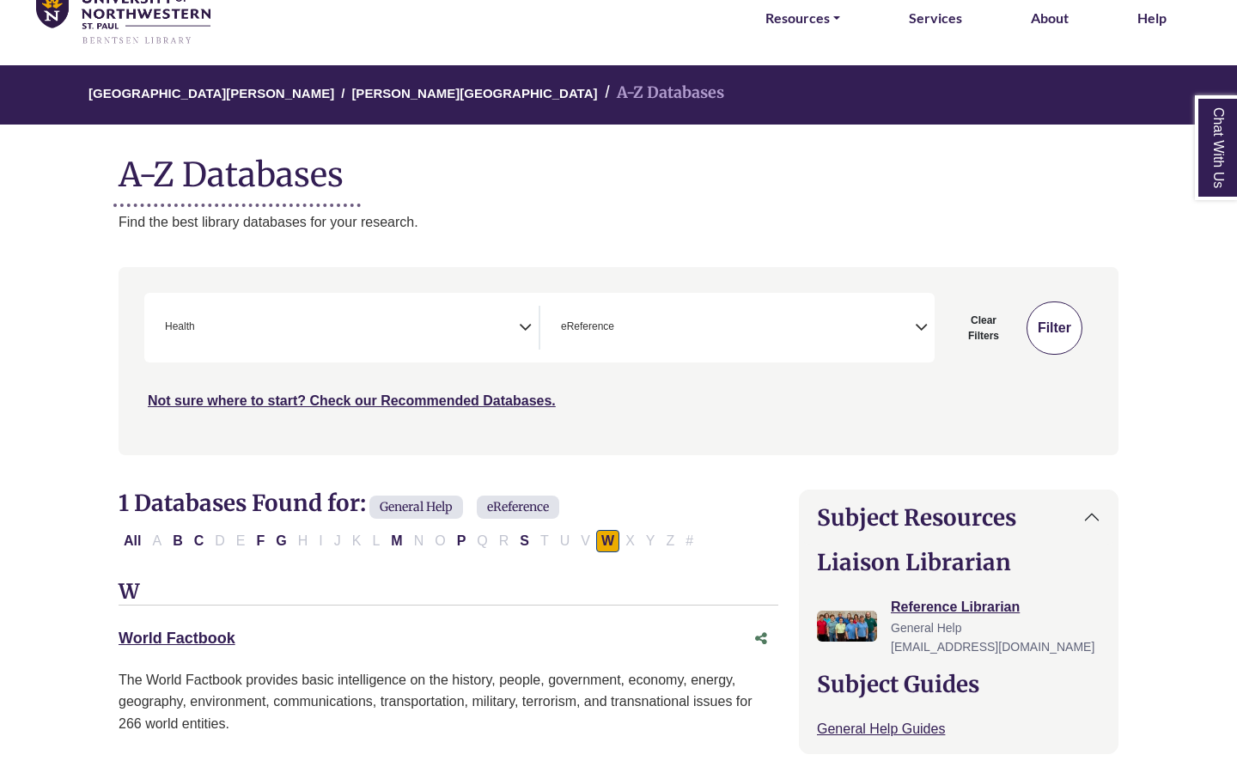
click at [1057, 331] on button "Filter" at bounding box center [1054, 327] width 56 height 53
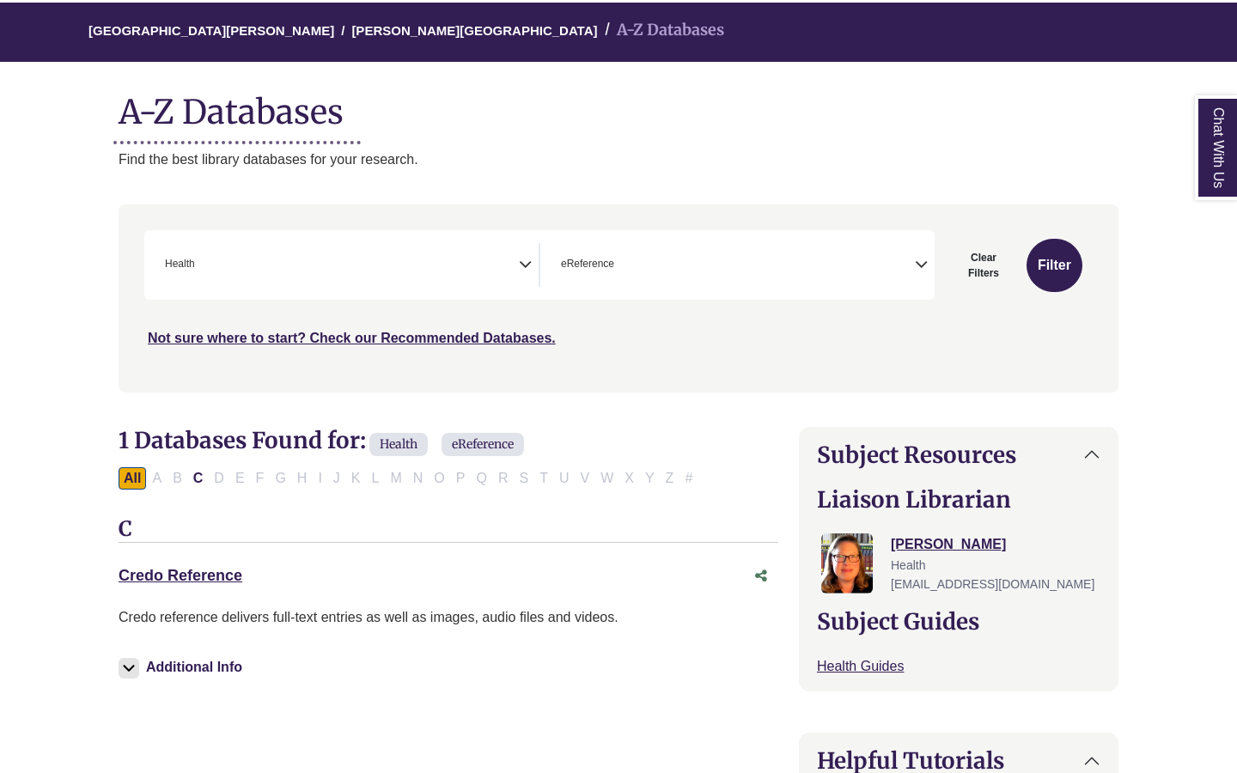
scroll to position [151, 0]
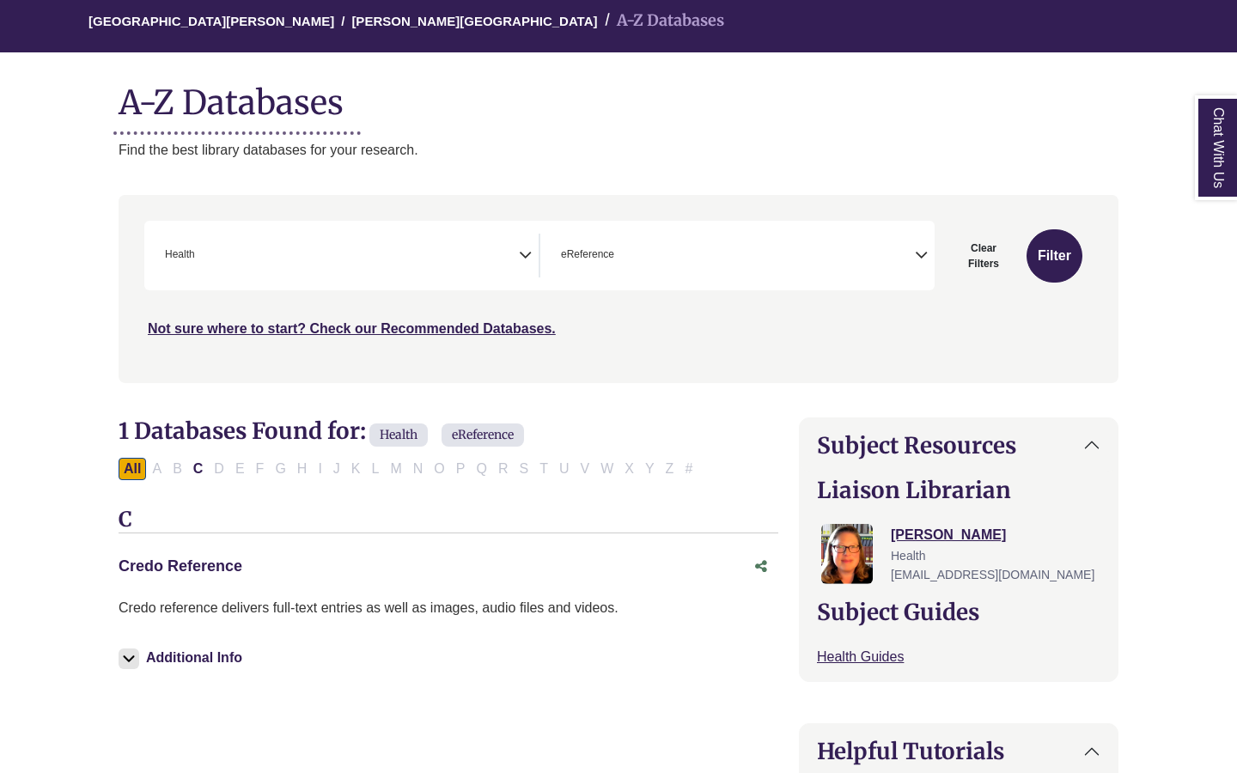
click at [198, 570] on link "Credo Reference This link opens in a new window" at bounding box center [181, 565] width 124 height 17
